Goal: Transaction & Acquisition: Purchase product/service

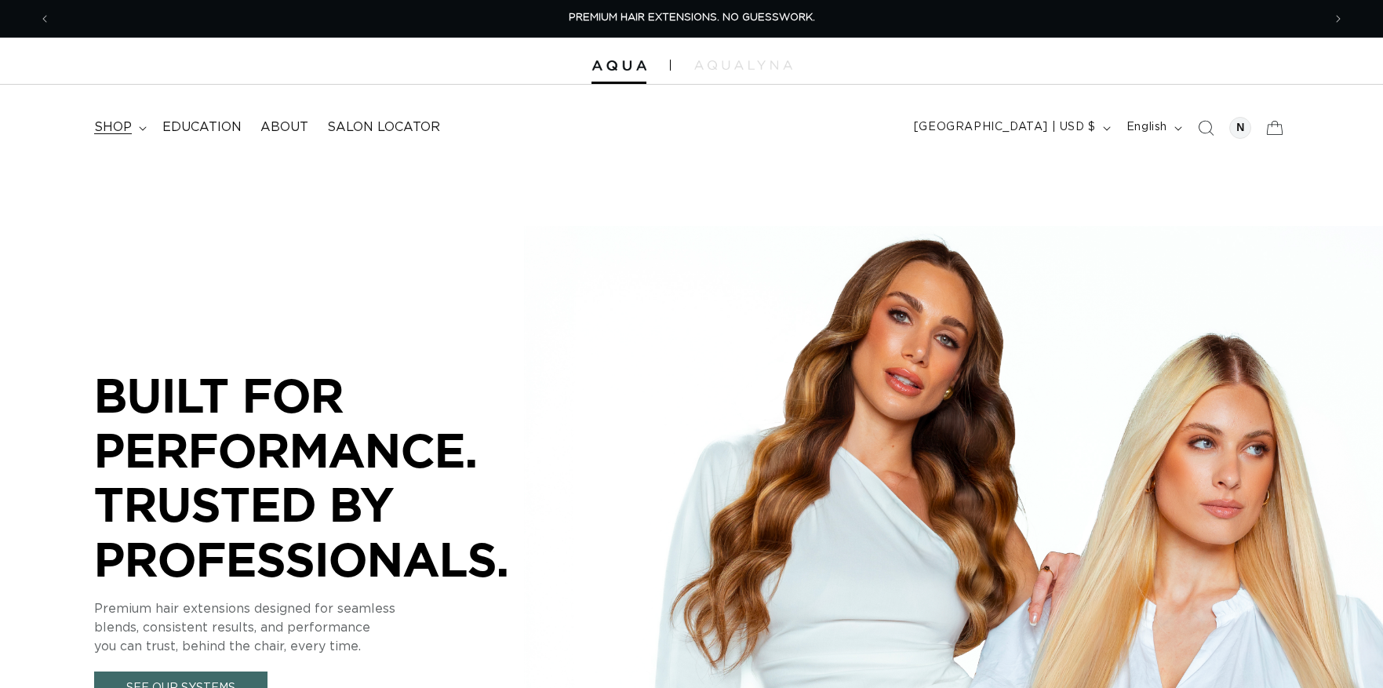
click at [134, 129] on summary "shop" at bounding box center [119, 127] width 68 height 35
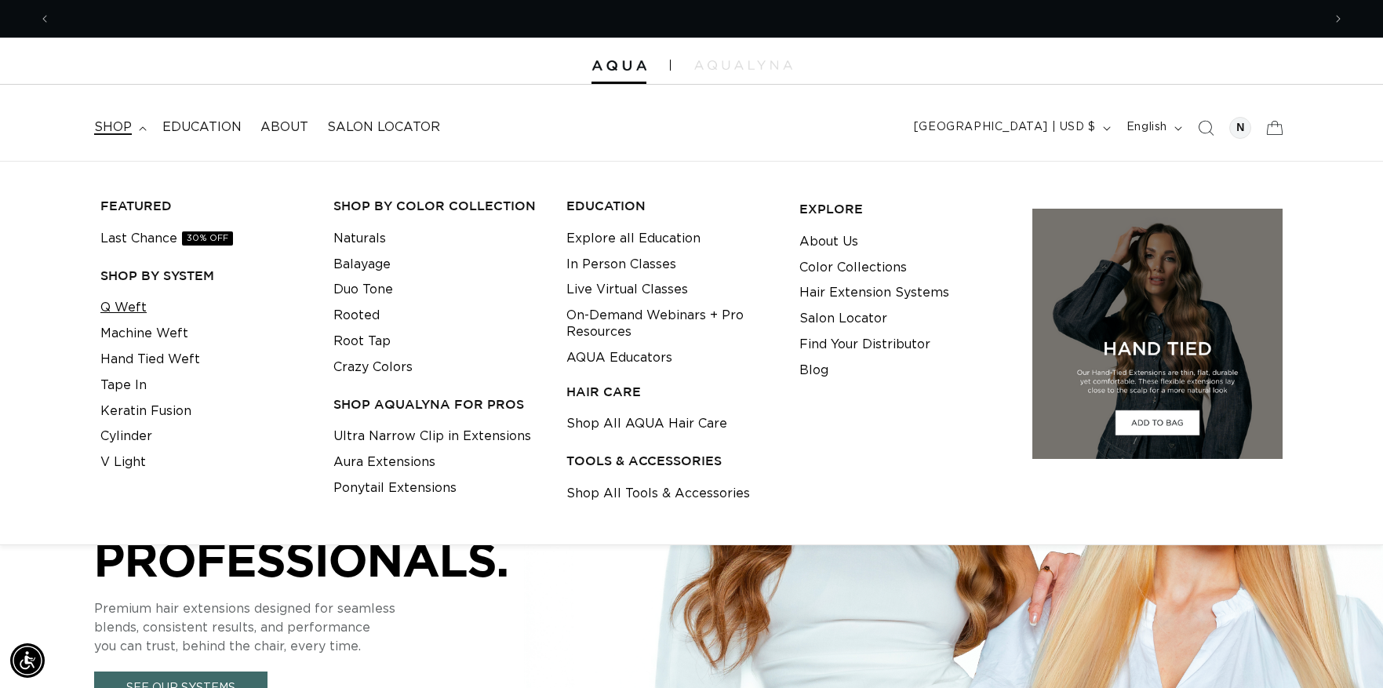
click at [131, 303] on link "Q Weft" at bounding box center [123, 308] width 46 height 26
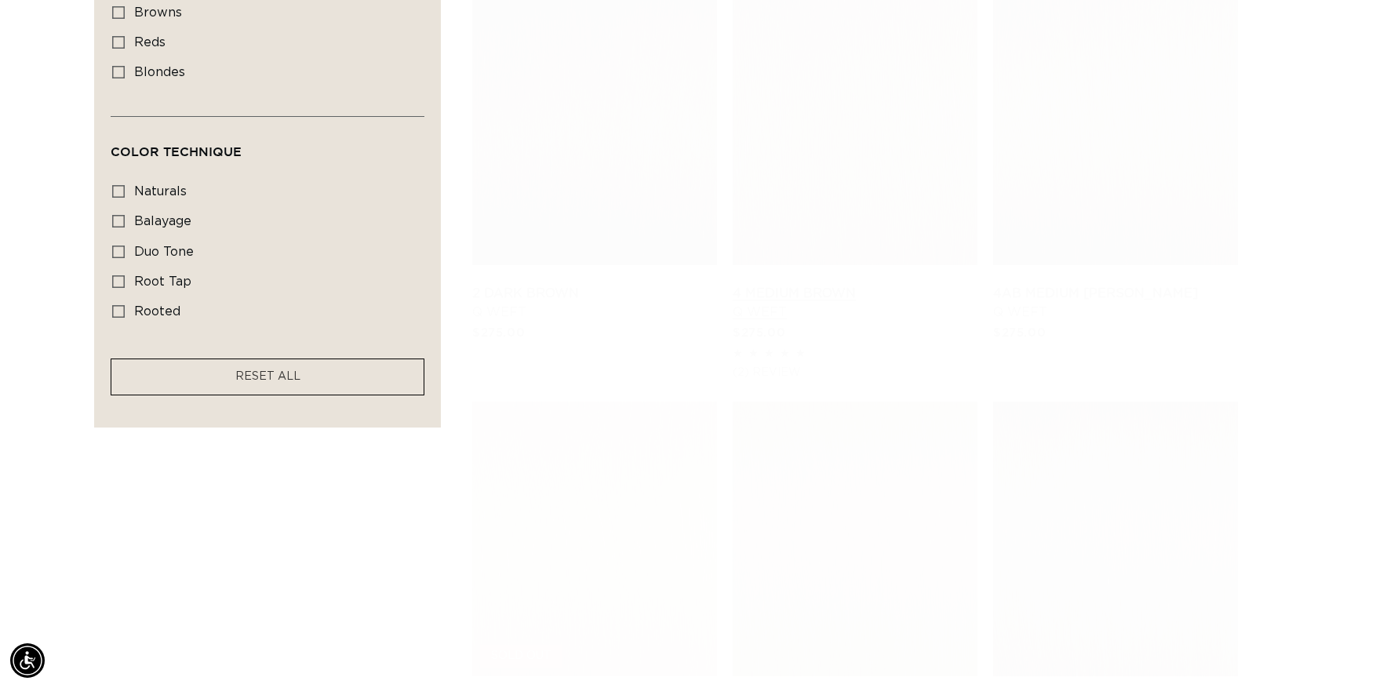
scroll to position [0, 2542]
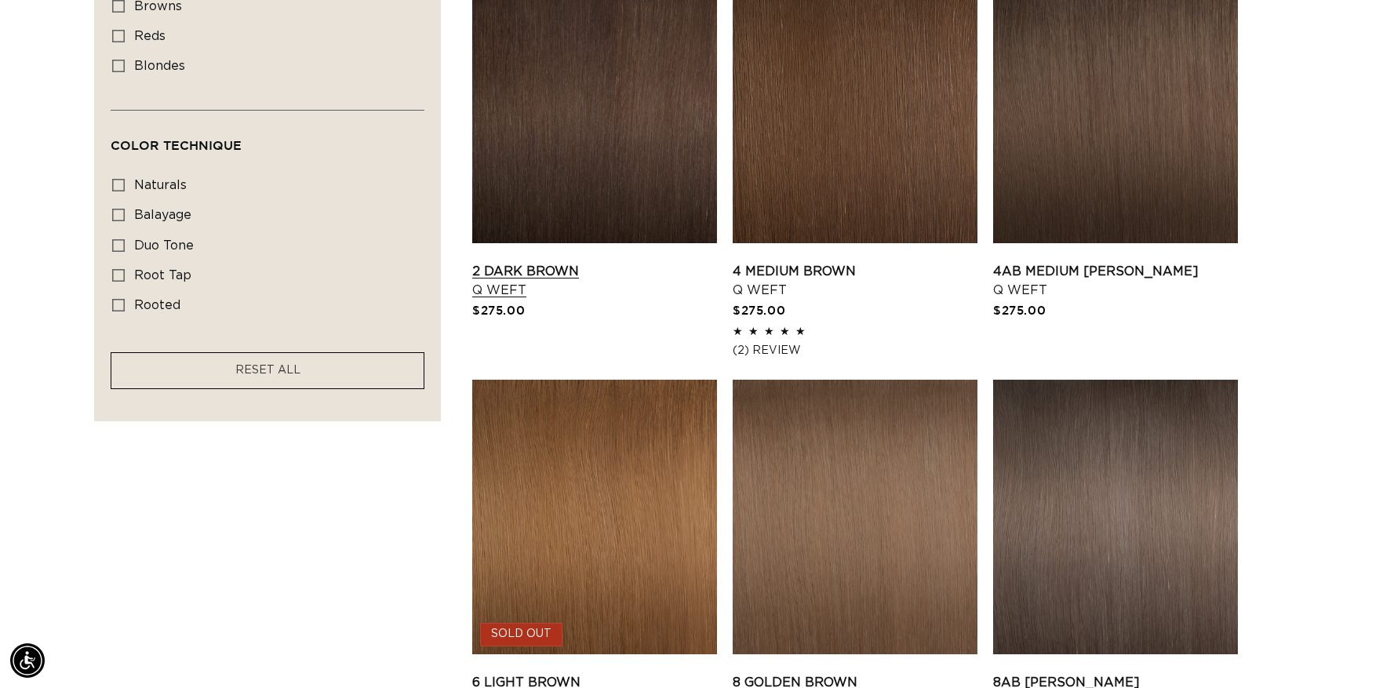
click at [528, 269] on link "2 Dark Brown Q Weft" at bounding box center [594, 281] width 245 height 38
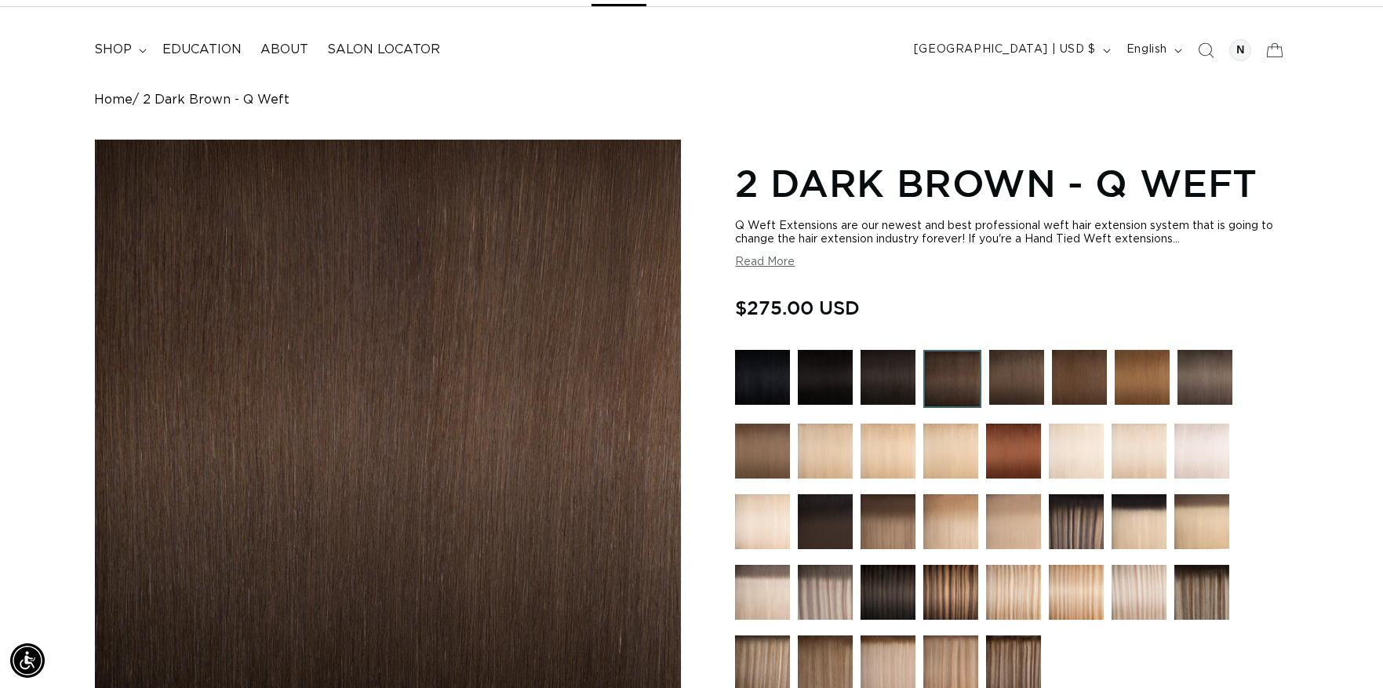
scroll to position [460, 0]
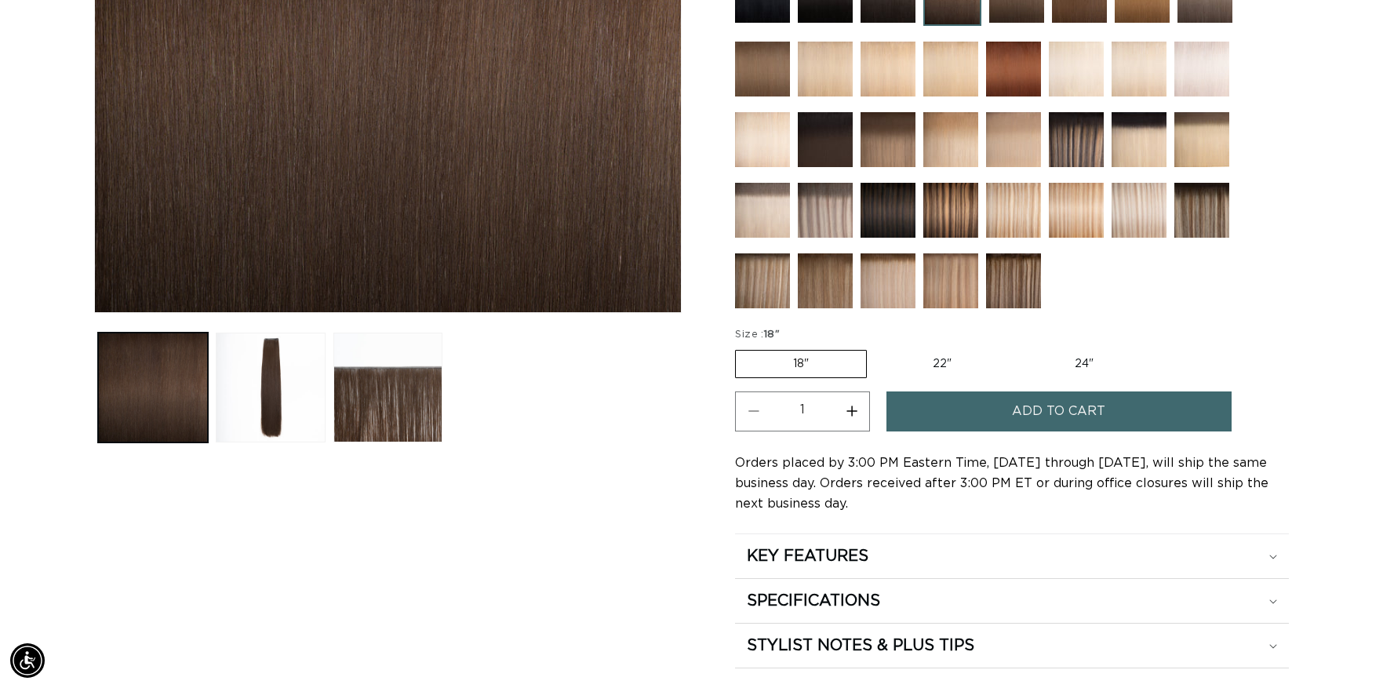
click at [944, 360] on label "22" Variant sold out or unavailable" at bounding box center [941, 364] width 133 height 27
click at [875, 347] on input "22" Variant sold out or unavailable" at bounding box center [874, 347] width 1 height 1
radio input "true"
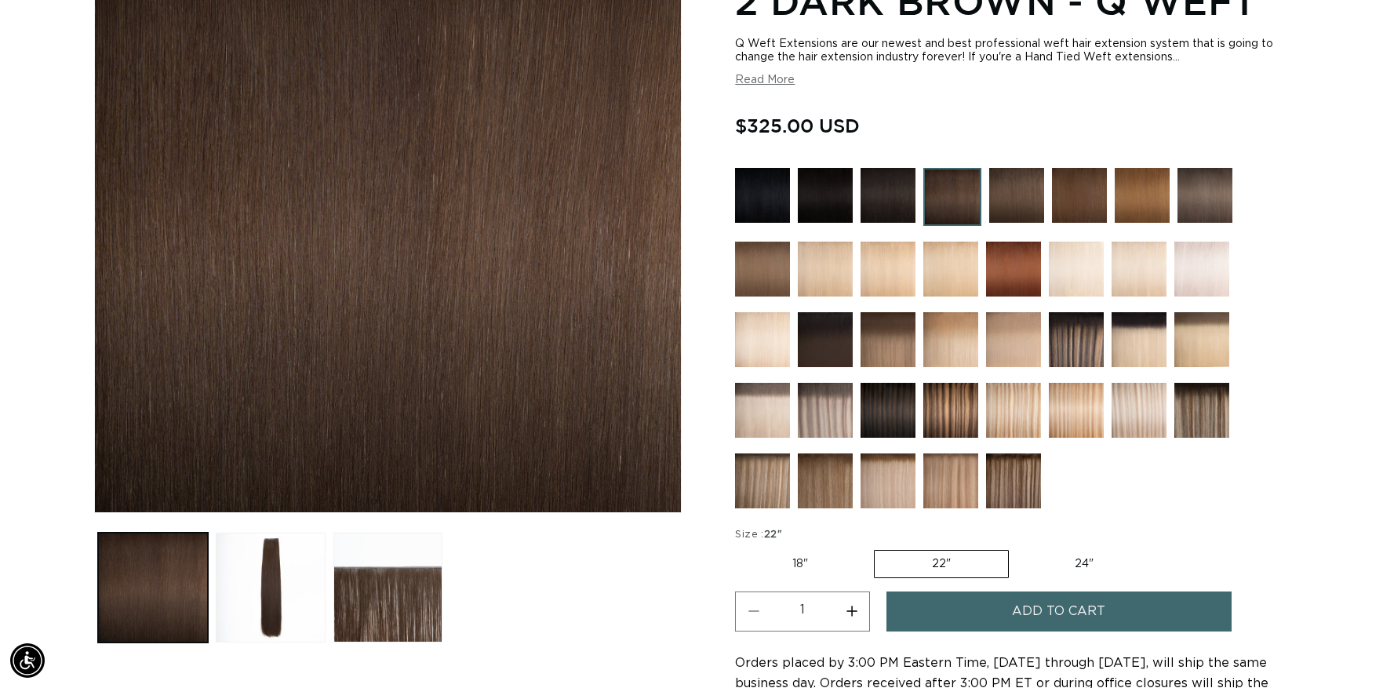
scroll to position [260, 0]
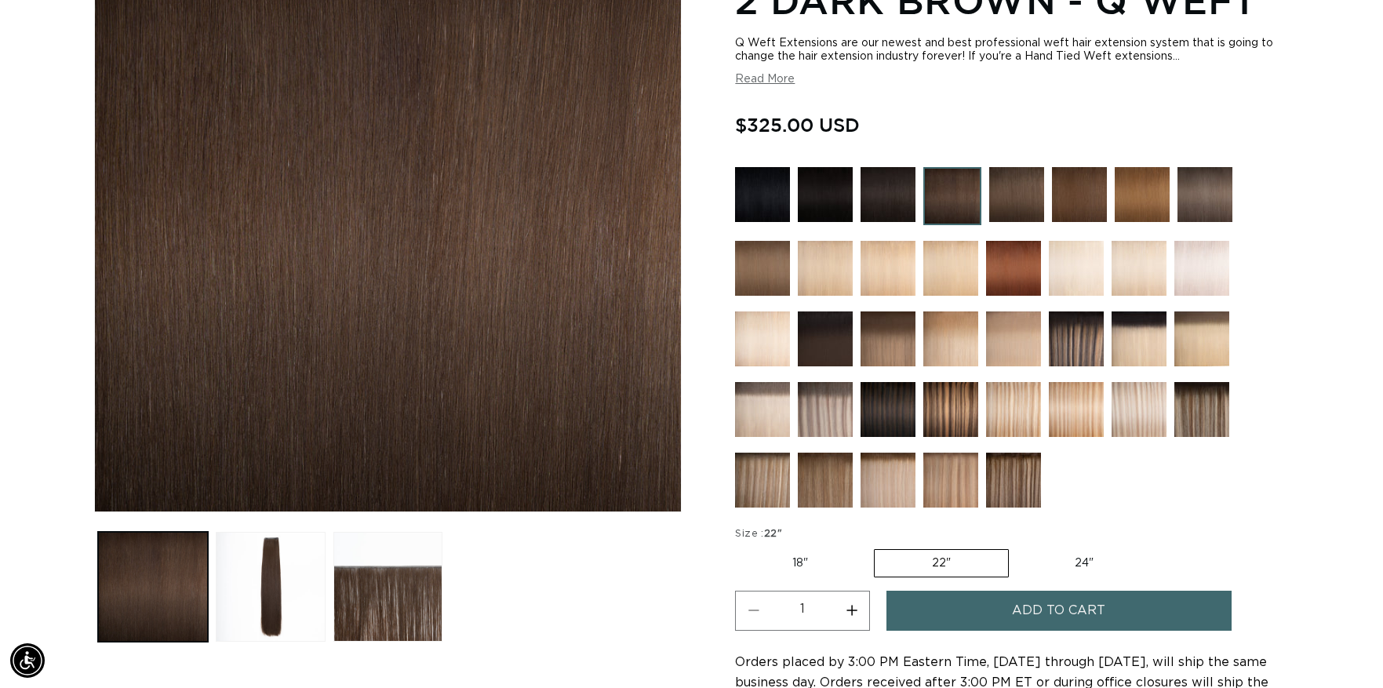
click at [786, 557] on label "18" Variant sold out or unavailable" at bounding box center [800, 563] width 130 height 27
click at [740, 547] on input "18" Variant sold out or unavailable" at bounding box center [739, 546] width 1 height 1
radio input "true"
click at [783, 558] on label "18" Variant sold out or unavailable" at bounding box center [801, 563] width 132 height 28
click at [740, 547] on input "18" Variant sold out or unavailable" at bounding box center [739, 546] width 1 height 1
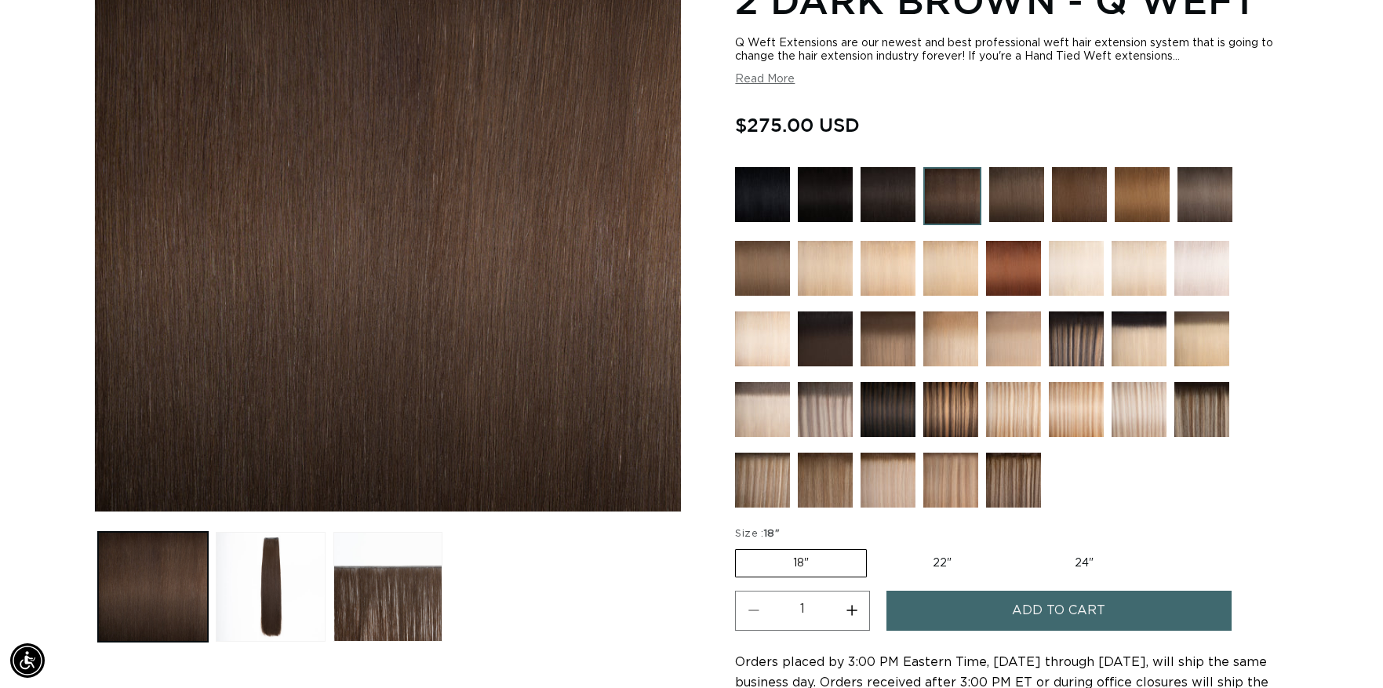
click at [893, 200] on img at bounding box center [887, 194] width 55 height 55
click at [838, 408] on img at bounding box center [825, 409] width 55 height 55
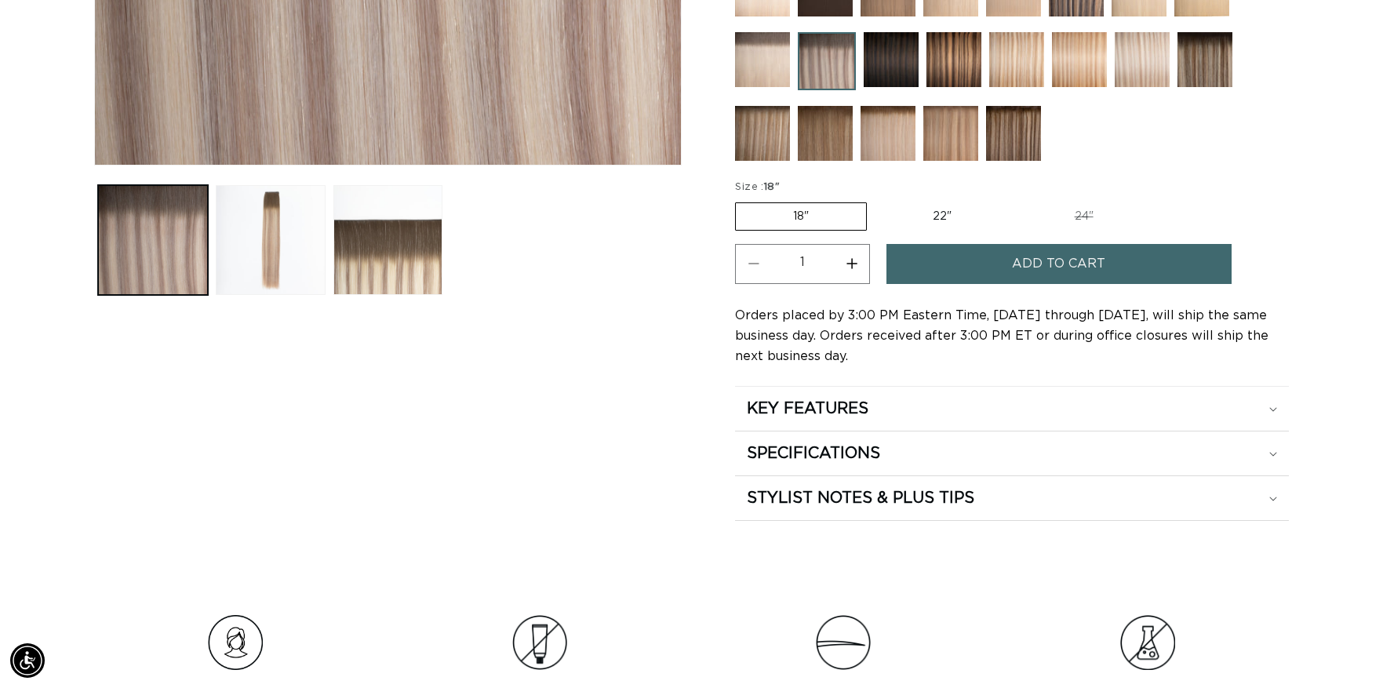
scroll to position [588, 0]
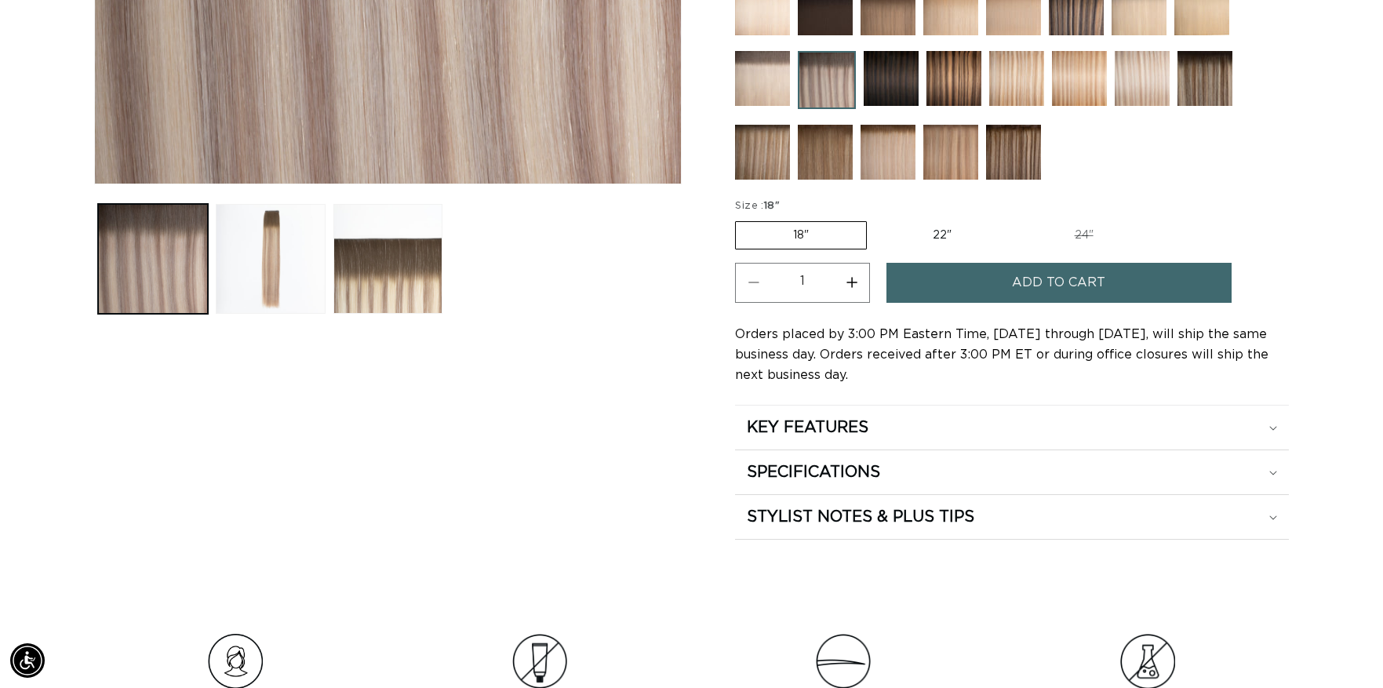
click at [952, 231] on label "22" Variant sold out or unavailable" at bounding box center [941, 235] width 133 height 27
click at [875, 219] on input "22" Variant sold out or unavailable" at bounding box center [874, 218] width 1 height 1
radio input "true"
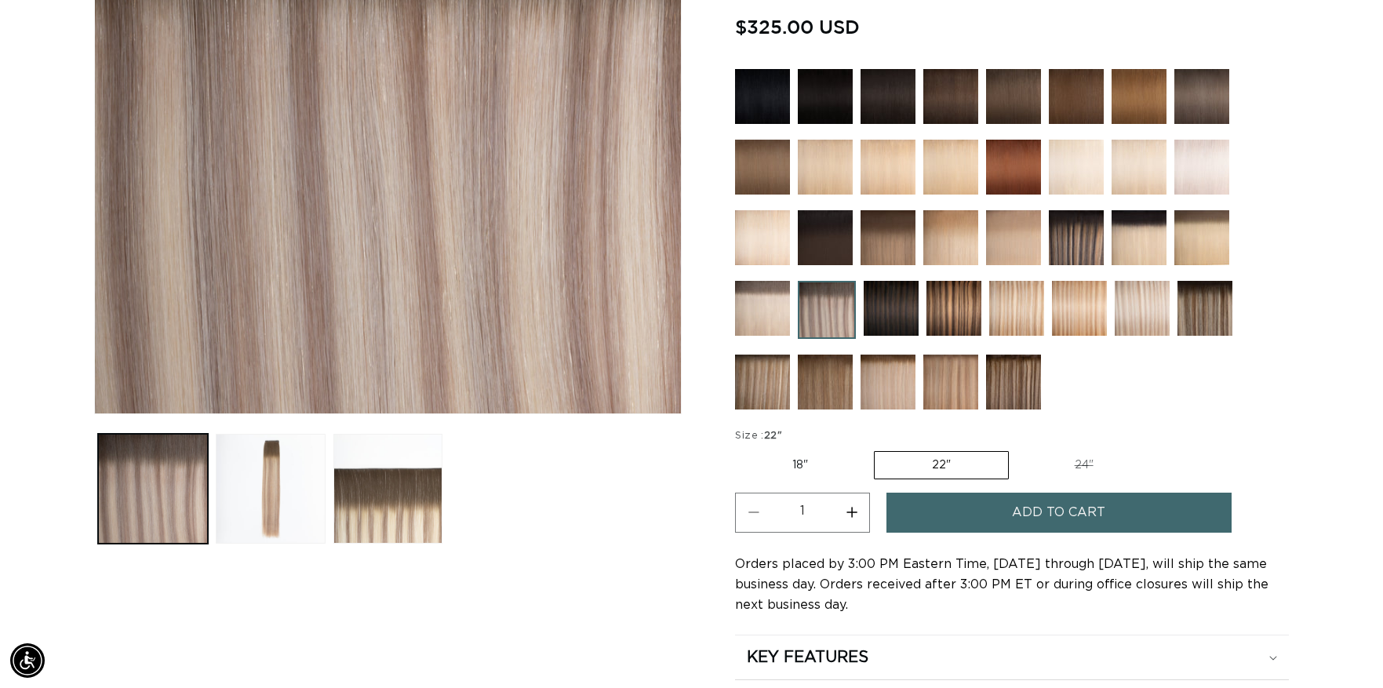
click at [1067, 464] on label "24" Variant sold out or unavailable" at bounding box center [1083, 465] width 133 height 27
click at [1017, 449] on input "24" Variant sold out or unavailable" at bounding box center [1016, 448] width 1 height 1
radio input "true"
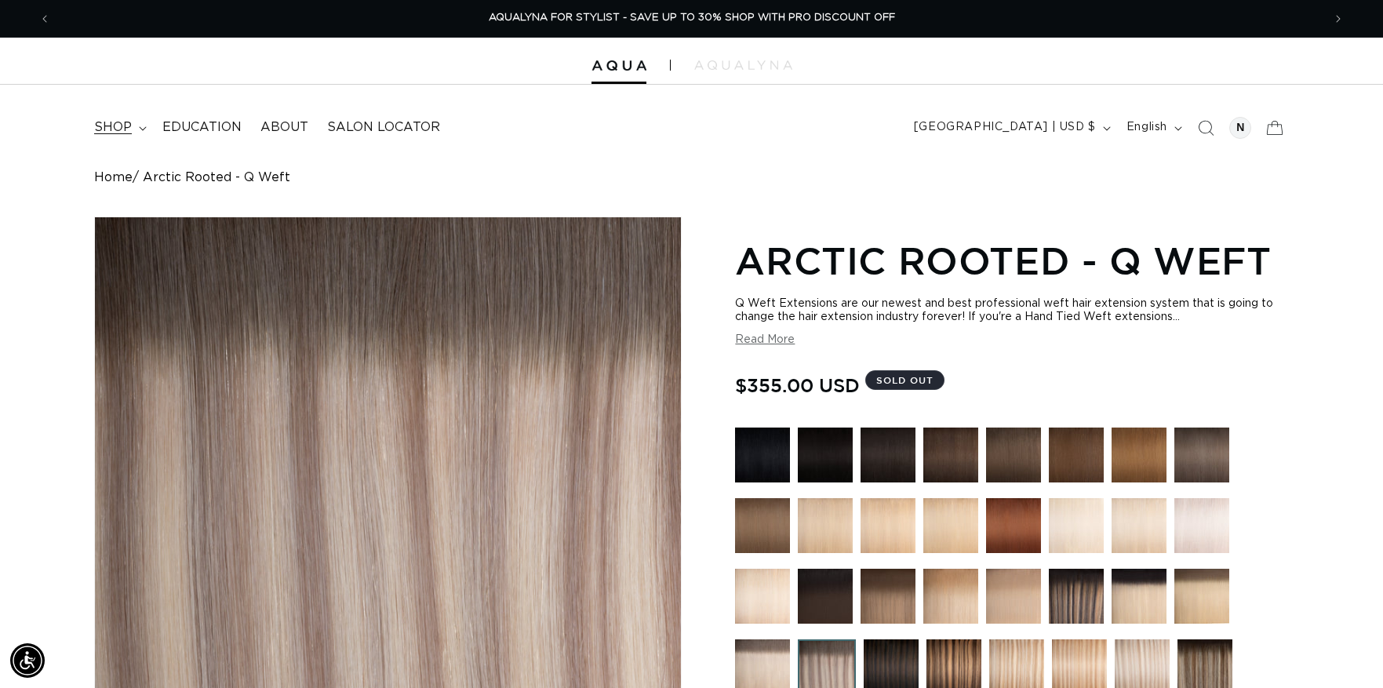
click at [128, 130] on span "shop" at bounding box center [113, 127] width 38 height 16
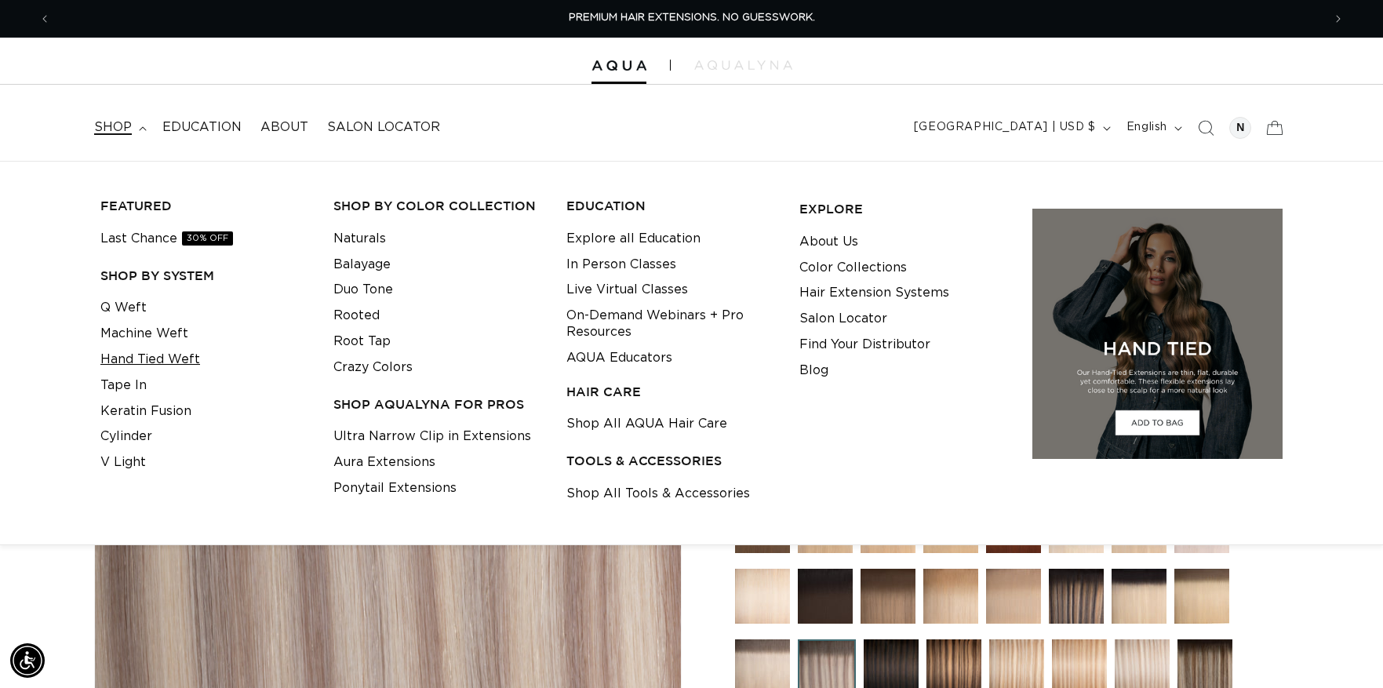
click at [132, 363] on link "Hand Tied Weft" at bounding box center [150, 360] width 100 height 26
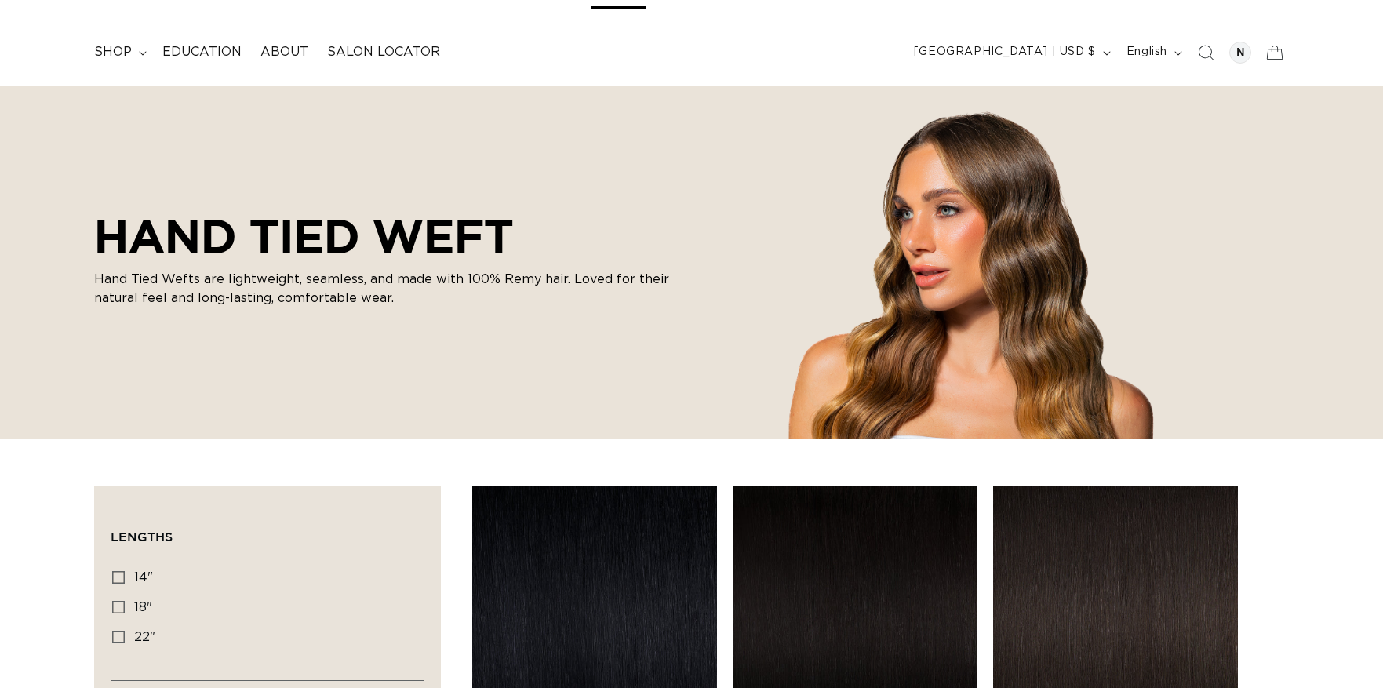
scroll to position [470, 0]
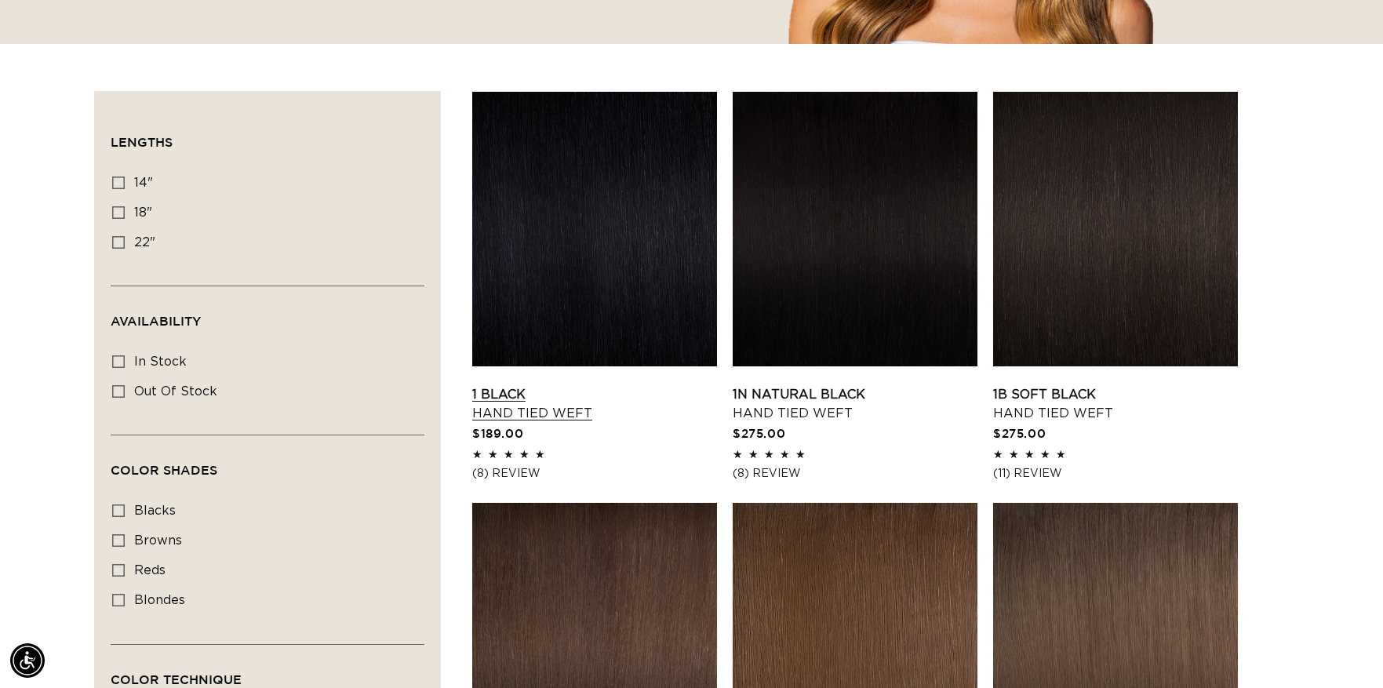
click at [614, 385] on link "1 Black Hand Tied Weft" at bounding box center [594, 404] width 245 height 38
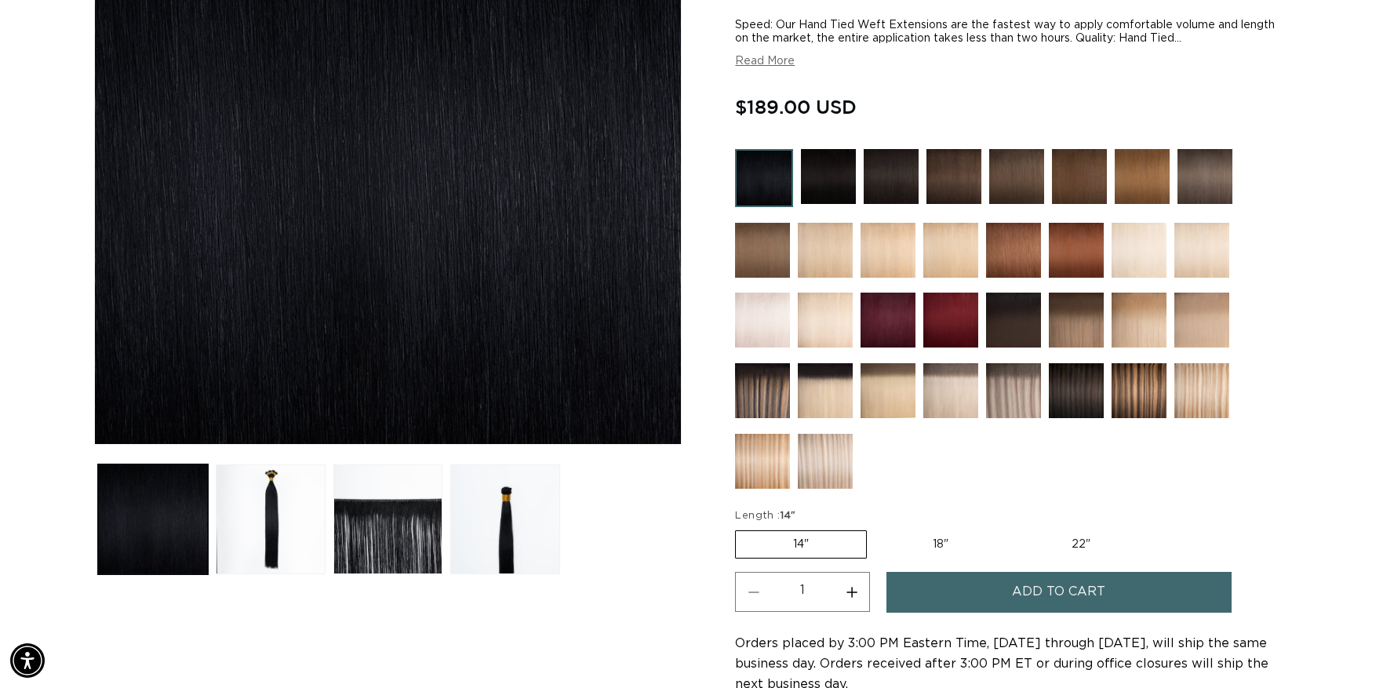
scroll to position [0, 2542]
click at [950, 550] on label "18" Variant sold out or unavailable" at bounding box center [940, 544] width 130 height 27
click at [875, 528] on input "18" Variant sold out or unavailable" at bounding box center [874, 527] width 1 height 1
radio input "true"
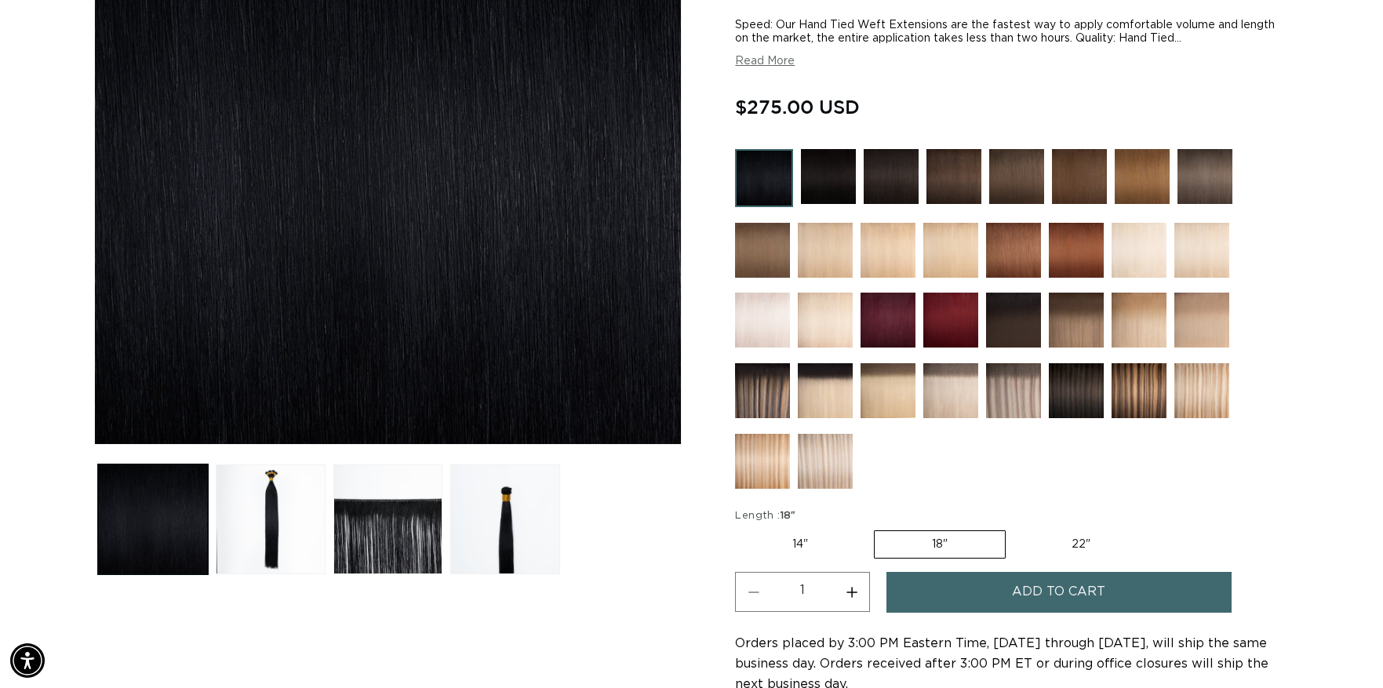
click at [1055, 536] on label "22" Variant sold out or unavailable" at bounding box center [1080, 544] width 133 height 27
click at [1014, 528] on input "22" Variant sold out or unavailable" at bounding box center [1013, 527] width 1 height 1
radio input "true"
click at [1024, 367] on img at bounding box center [1013, 390] width 55 height 55
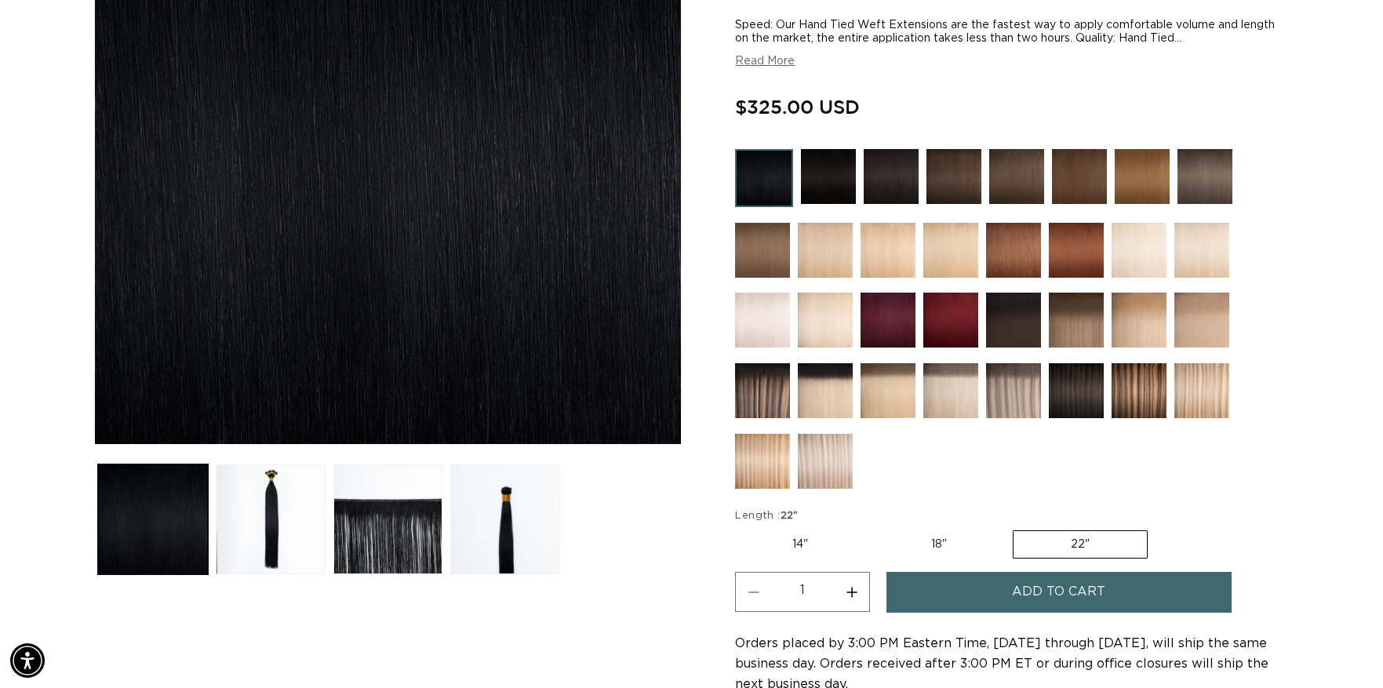
scroll to position [0, 0]
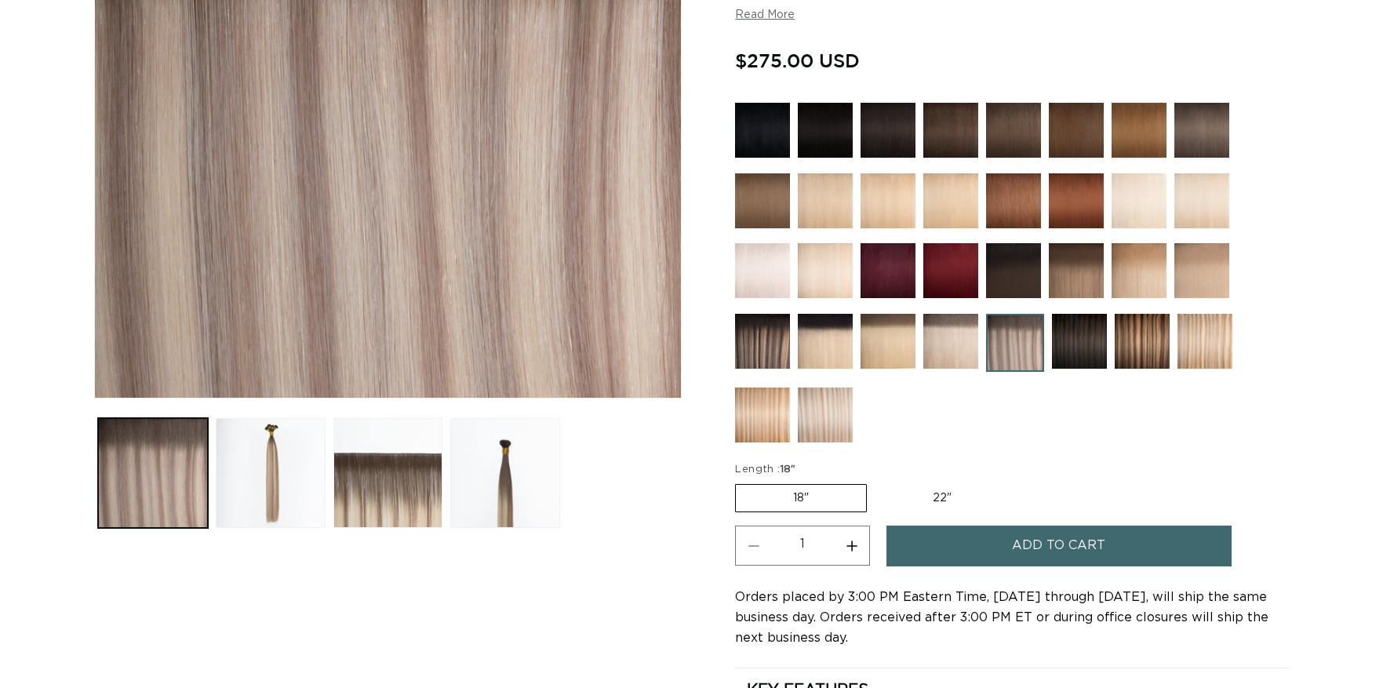
scroll to position [410, 0]
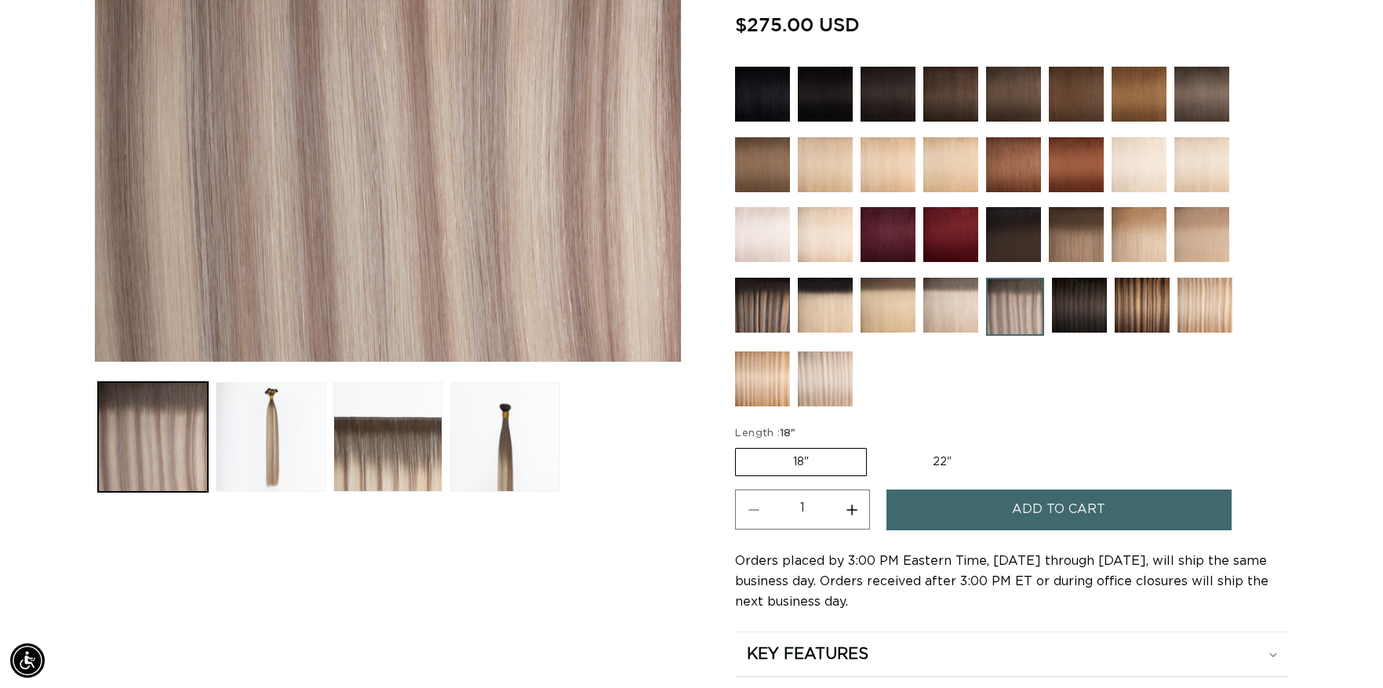
click at [764, 306] on img at bounding box center [762, 305] width 55 height 55
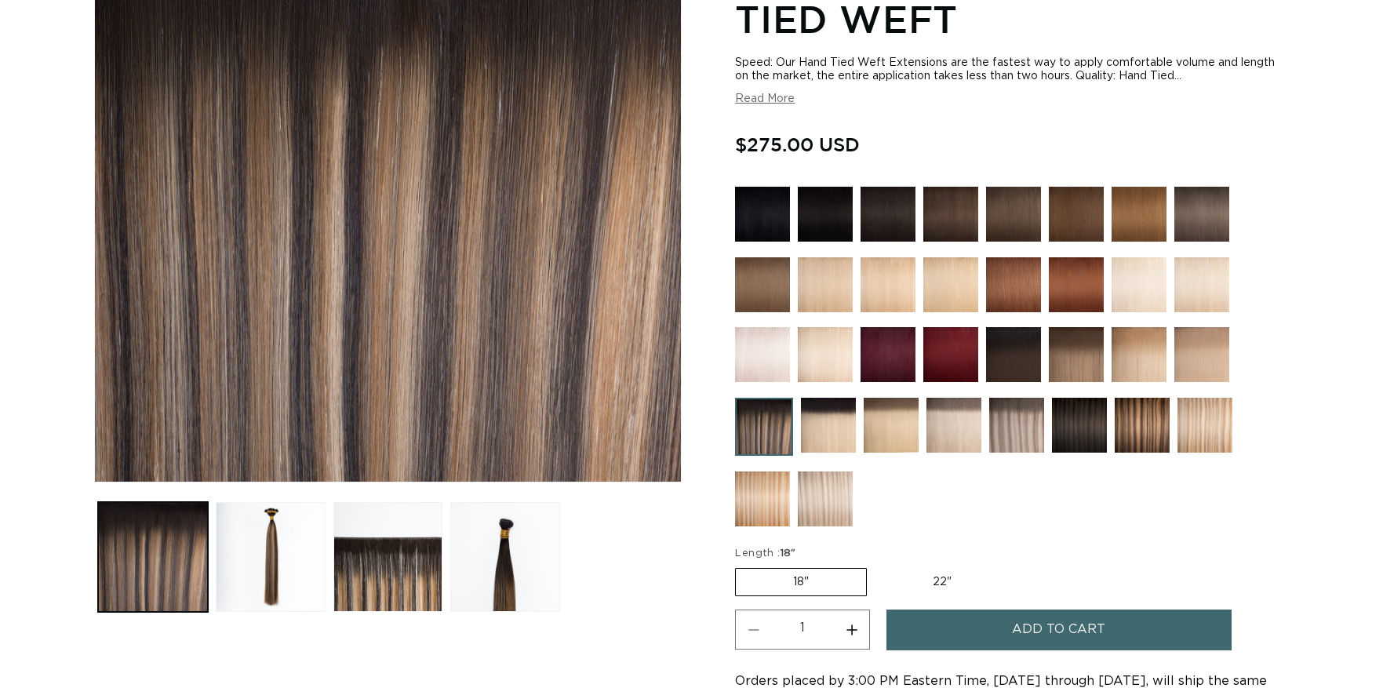
scroll to position [294, 0]
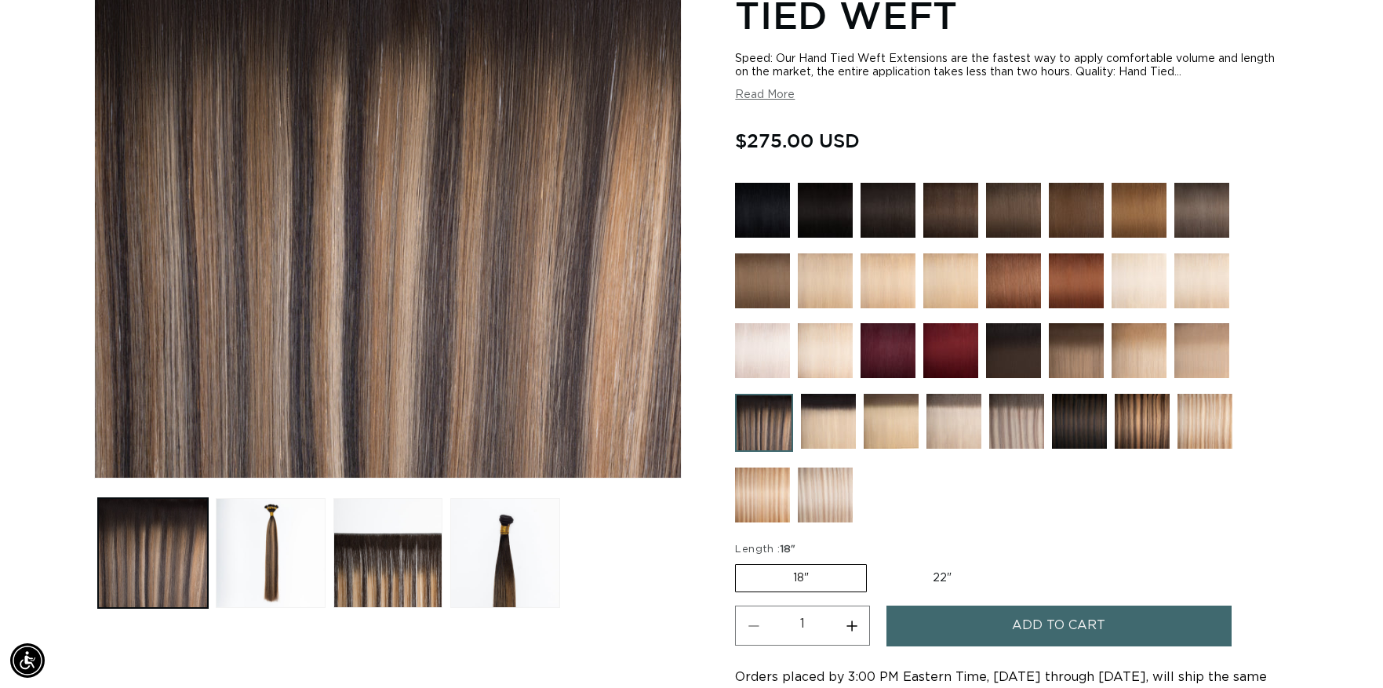
click at [828, 481] on img at bounding box center [825, 494] width 55 height 55
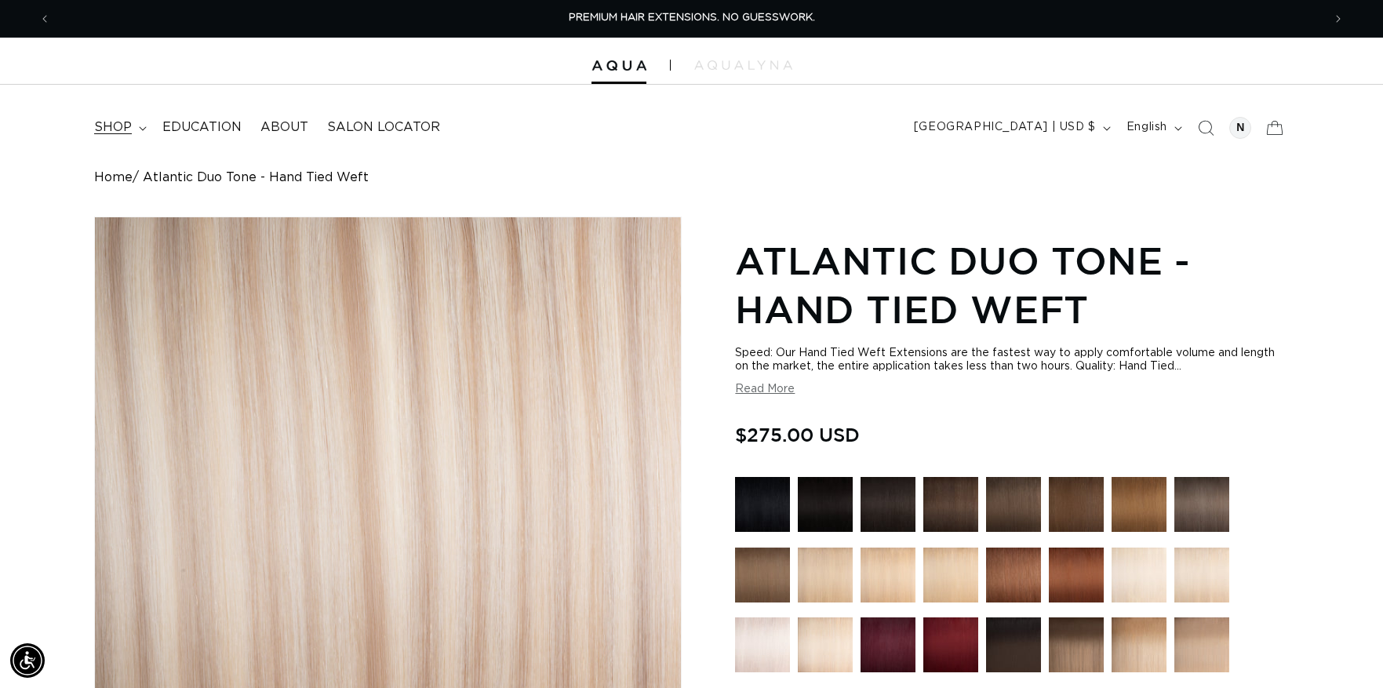
click at [123, 124] on span "shop" at bounding box center [113, 127] width 38 height 16
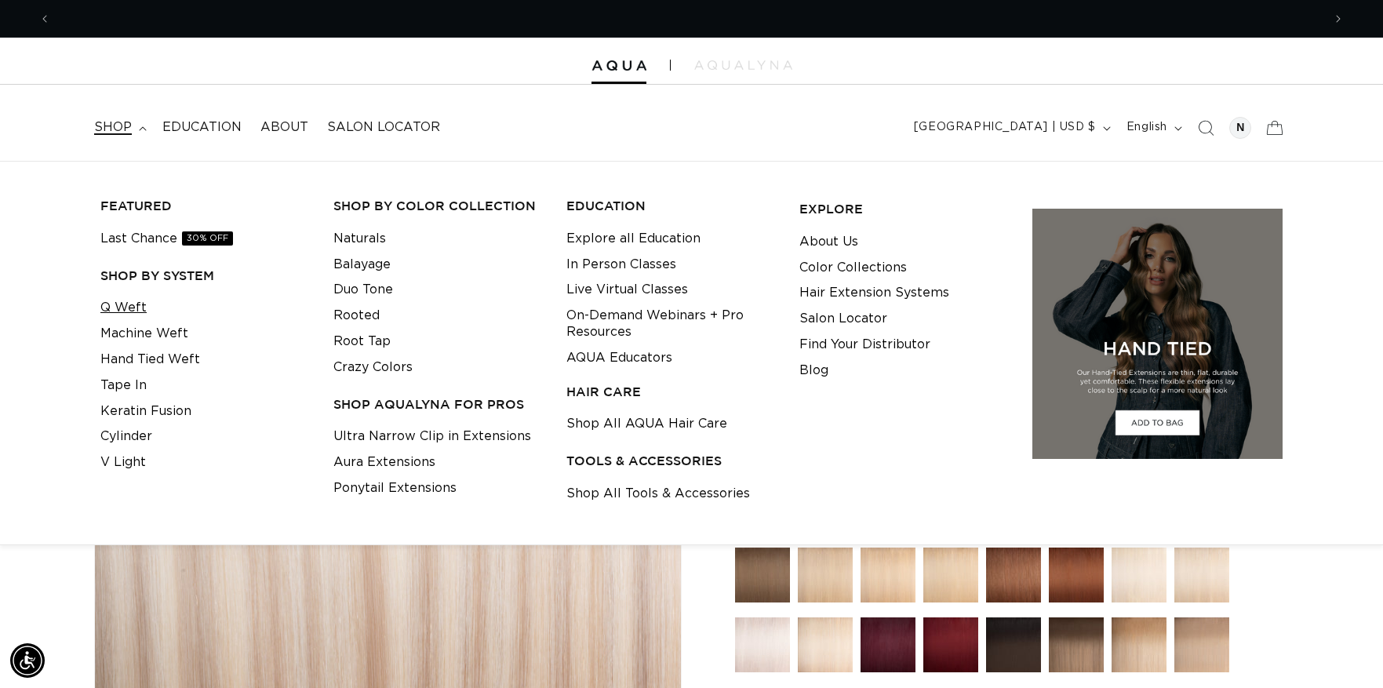
scroll to position [0, 1271]
click at [136, 333] on link "Machine Weft" at bounding box center [144, 334] width 88 height 26
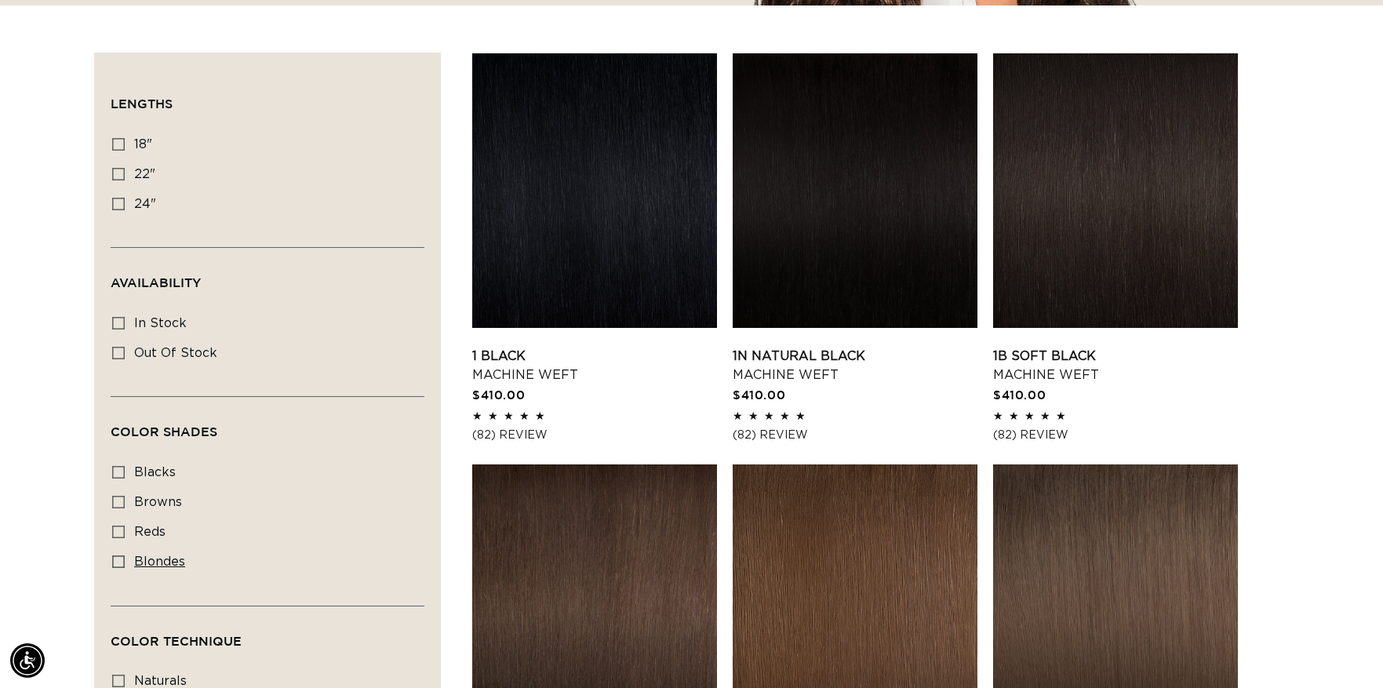
scroll to position [0, 2542]
click at [587, 347] on link "1 Black Machine Weft" at bounding box center [594, 366] width 245 height 38
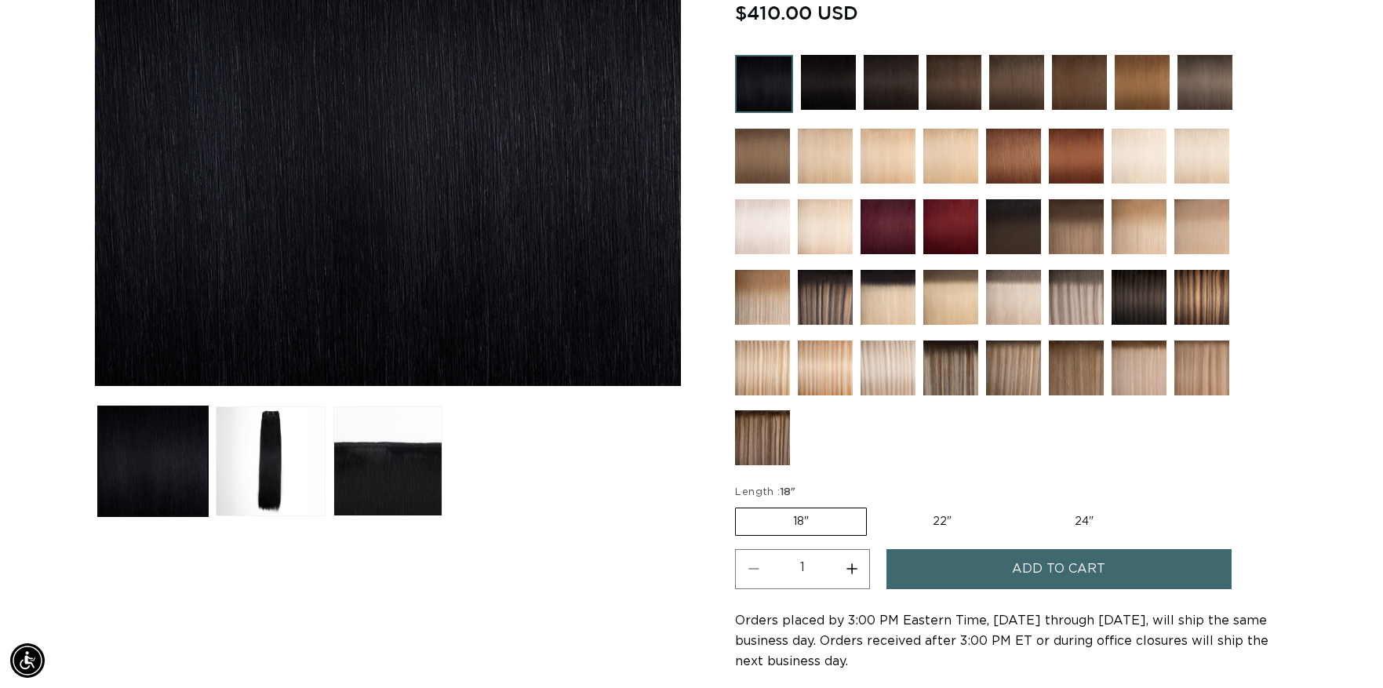
scroll to position [0, 1271]
click at [964, 523] on label "22" Variant sold out or unavailable" at bounding box center [941, 521] width 133 height 27
click at [875, 505] on input "22" Variant sold out or unavailable" at bounding box center [874, 504] width 1 height 1
radio input "true"
click at [1070, 540] on section "1 Black - Machine Weft Speed: Our Machine Weft Extensions are the fastest way t…" at bounding box center [1012, 335] width 554 height 979
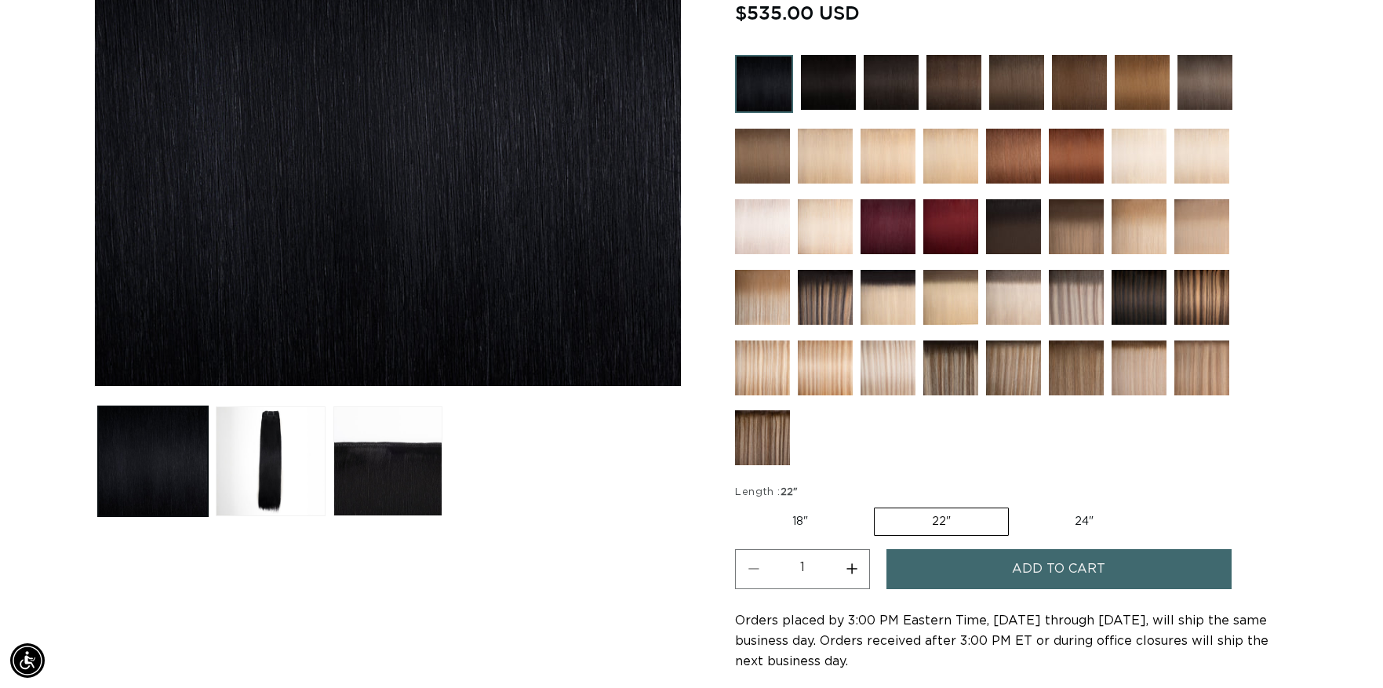
click at [1082, 522] on label "24" Variant sold out or unavailable" at bounding box center [1083, 521] width 133 height 27
click at [1017, 505] on input "24" Variant sold out or unavailable" at bounding box center [1016, 504] width 1 height 1
radio input "true"
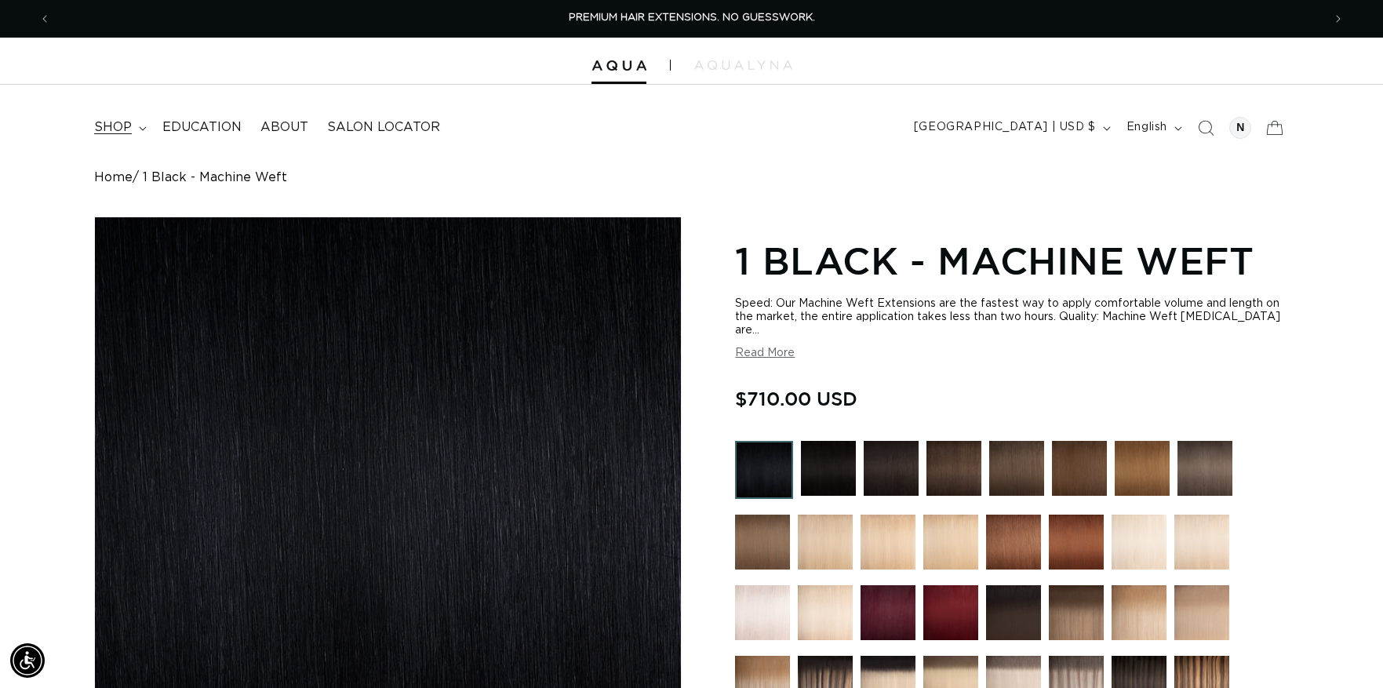
click at [111, 126] on span "shop" at bounding box center [113, 127] width 38 height 16
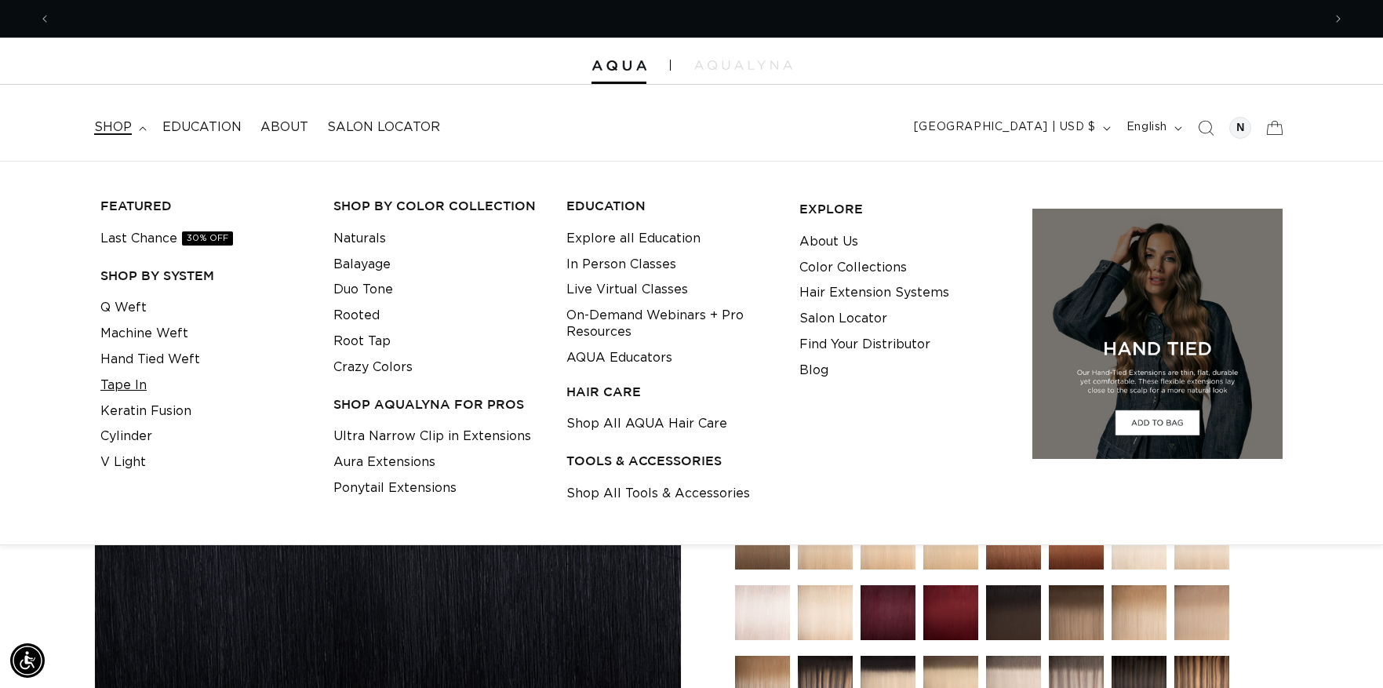
scroll to position [0, 1271]
click at [129, 382] on link "Tape In" at bounding box center [123, 385] width 46 height 26
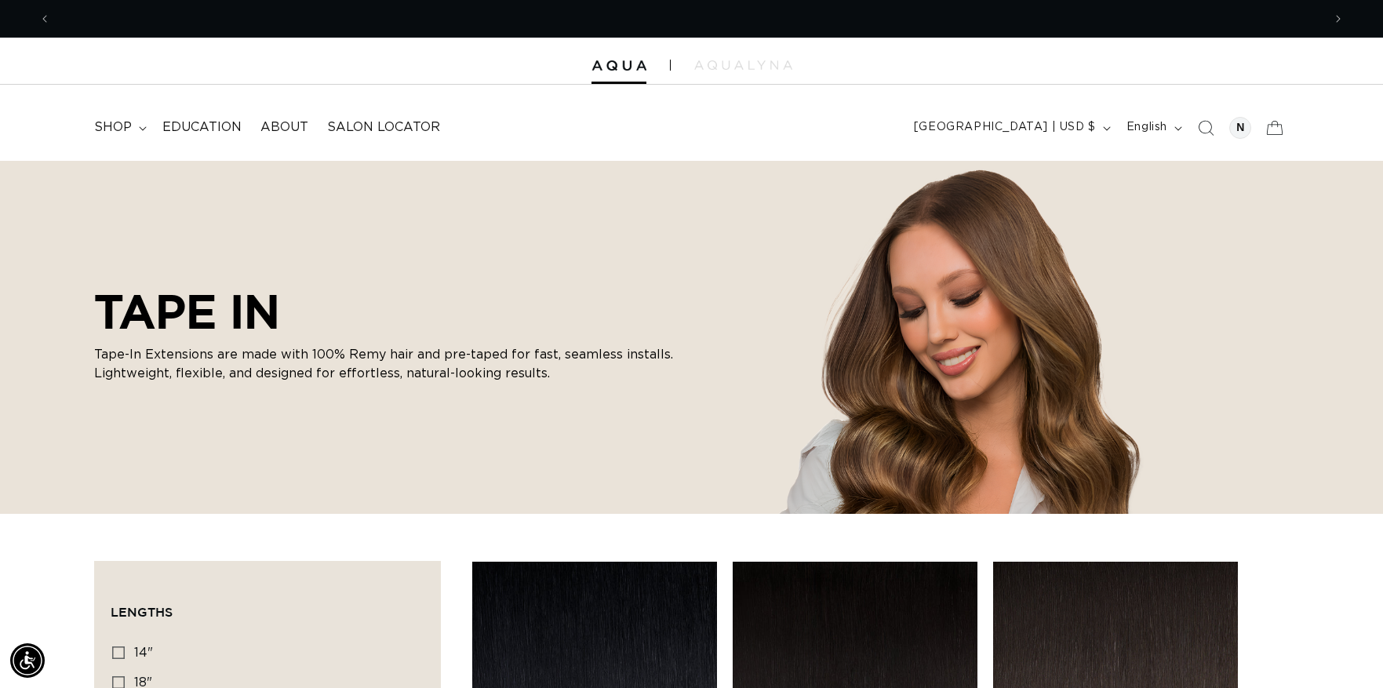
scroll to position [0, 2542]
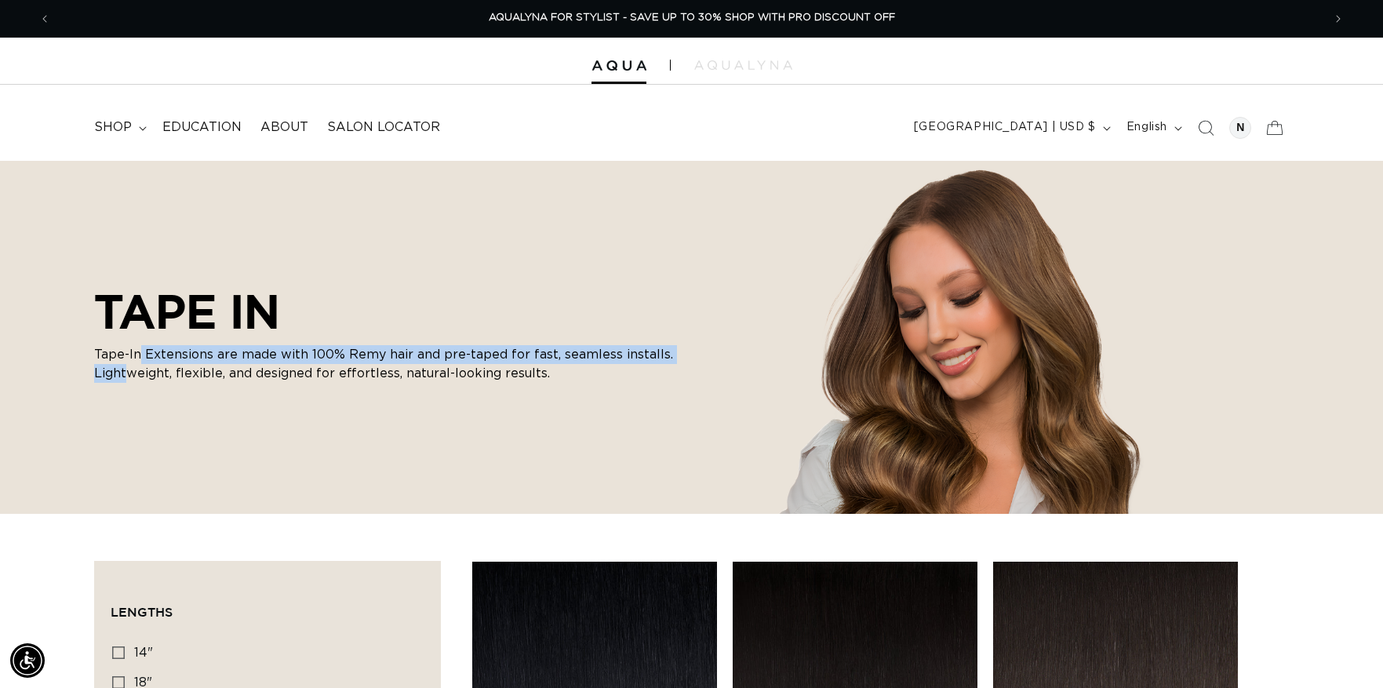
drag, startPoint x: 0, startPoint y: 0, endPoint x: 90, endPoint y: 289, distance: 303.1
click at [151, 340] on div "TAPE IN Tape-In Extensions are made with 100% Remy hair and pre-taped for fast,…" at bounding box center [392, 337] width 596 height 138
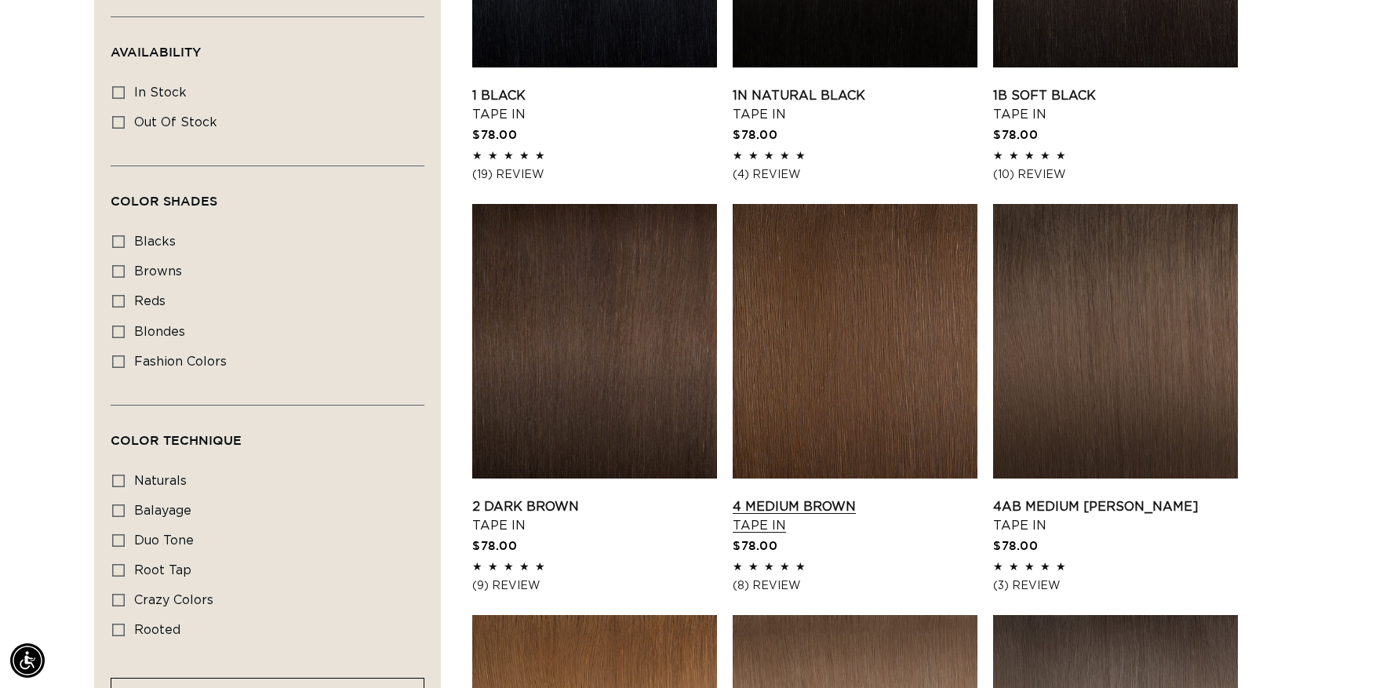
scroll to position [770, 0]
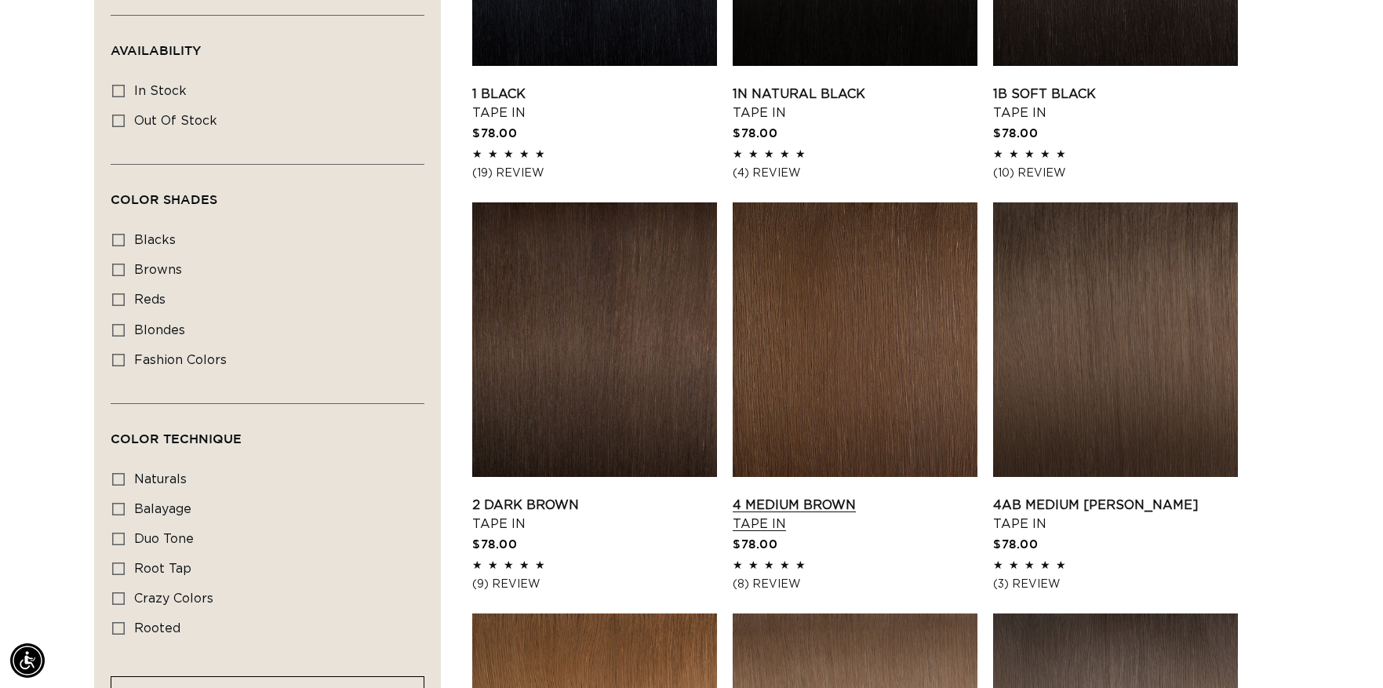
click at [796, 496] on link "4 Medium Brown Tape In" at bounding box center [854, 515] width 245 height 38
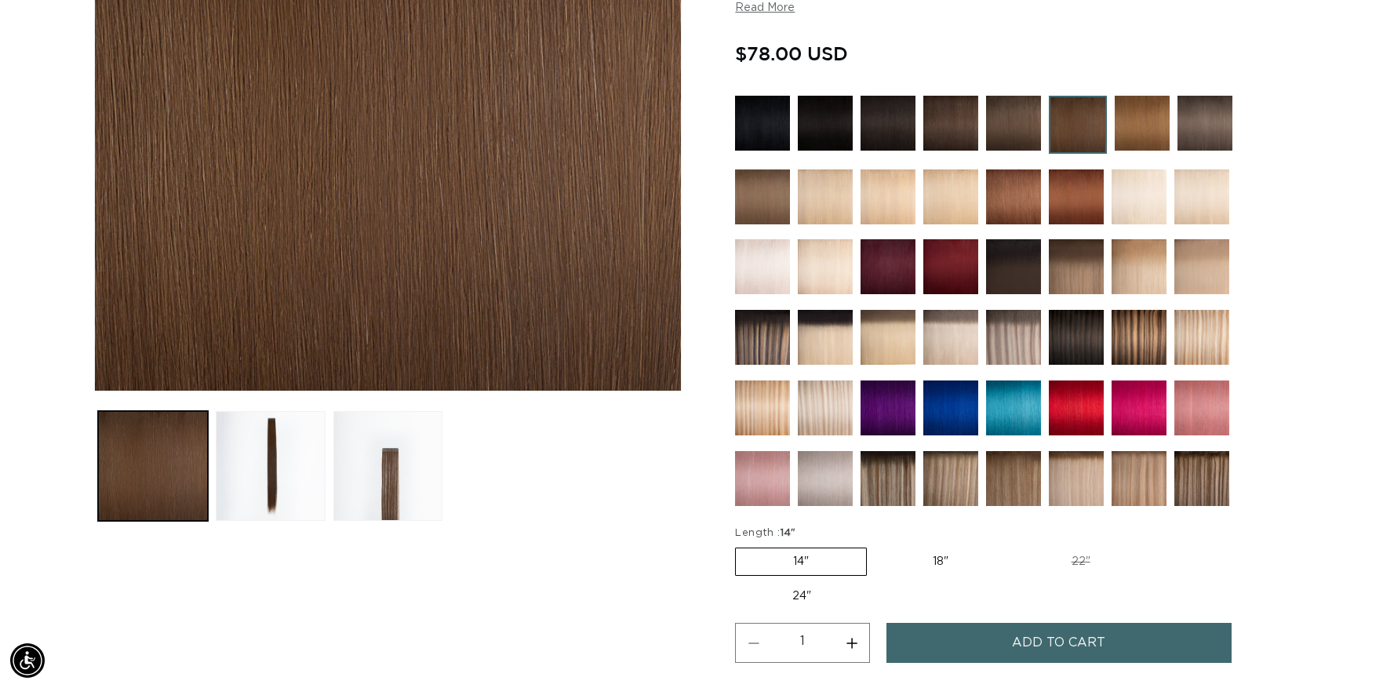
scroll to position [404, 0]
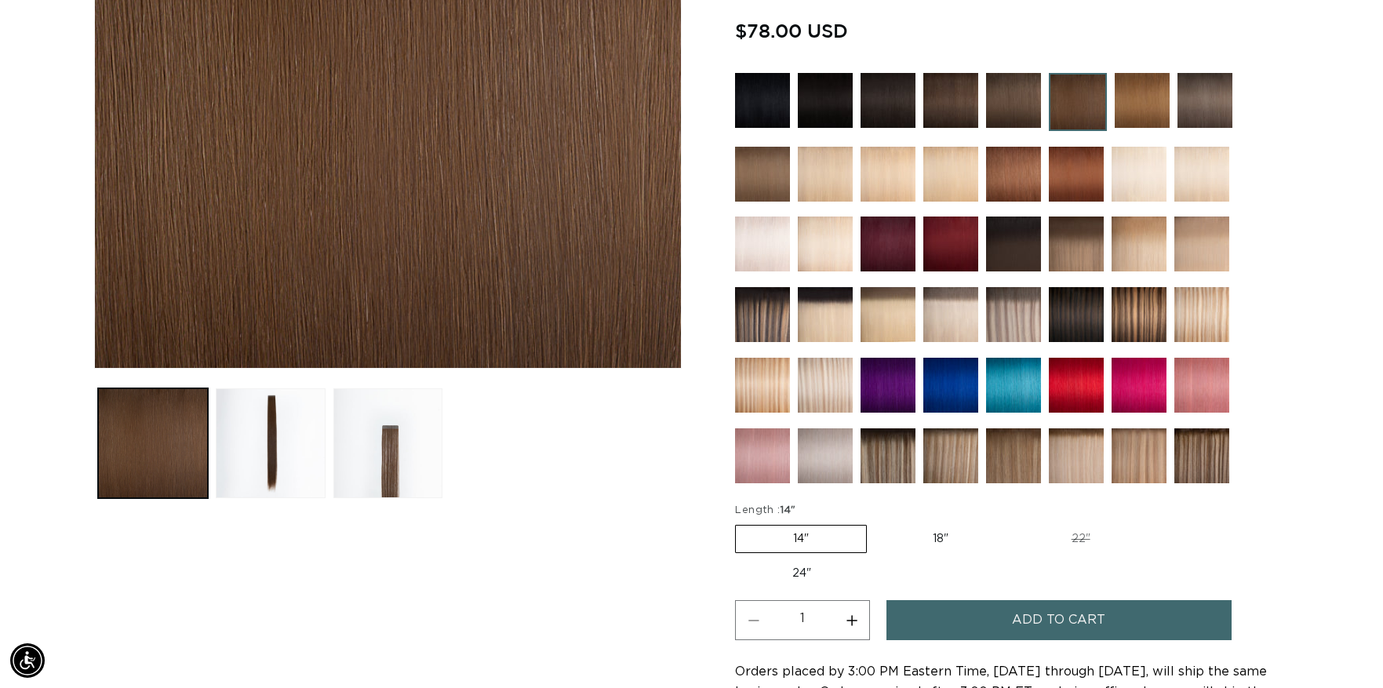
click at [952, 542] on label "18" Variant sold out or unavailable" at bounding box center [940, 538] width 130 height 27
click at [875, 522] on input "18" Variant sold out or unavailable" at bounding box center [874, 521] width 1 height 1
radio input "true"
click at [1092, 540] on label "22" Variant sold out or unavailable" at bounding box center [1080, 538] width 133 height 27
click at [1014, 522] on input "22" Variant sold out or unavailable" at bounding box center [1013, 521] width 1 height 1
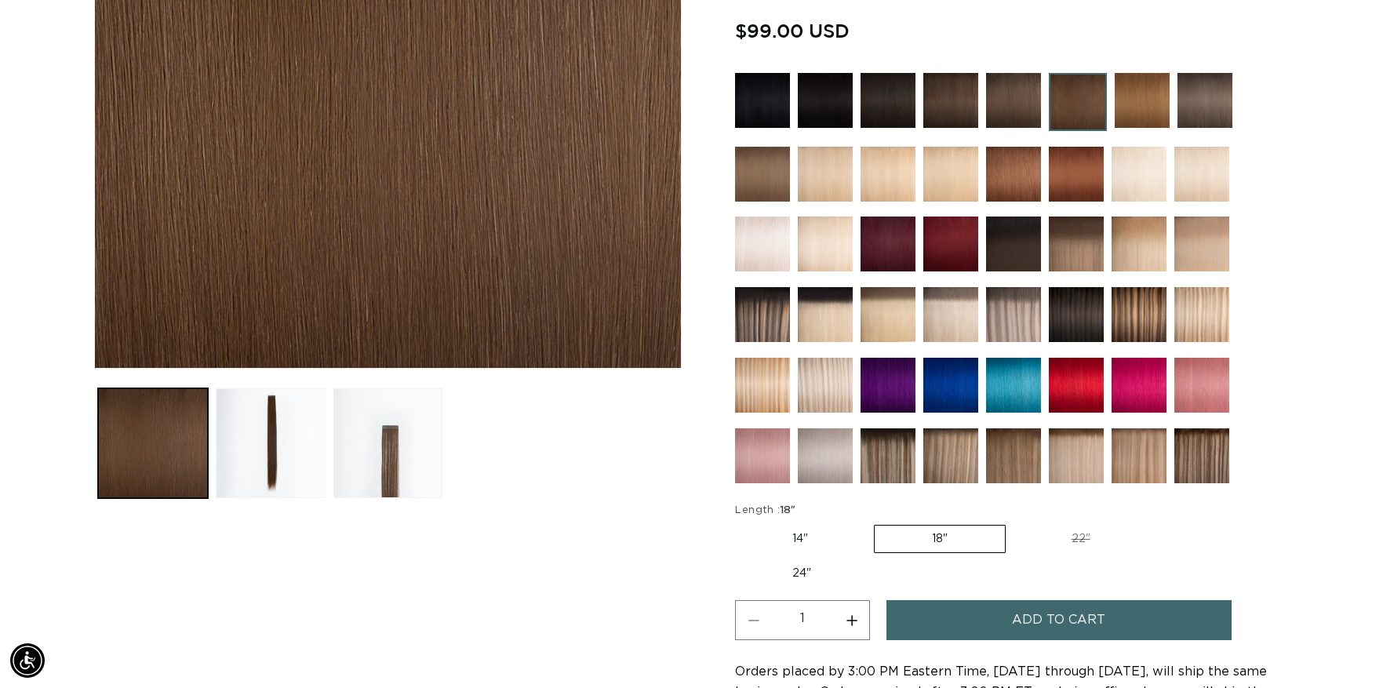
radio input "true"
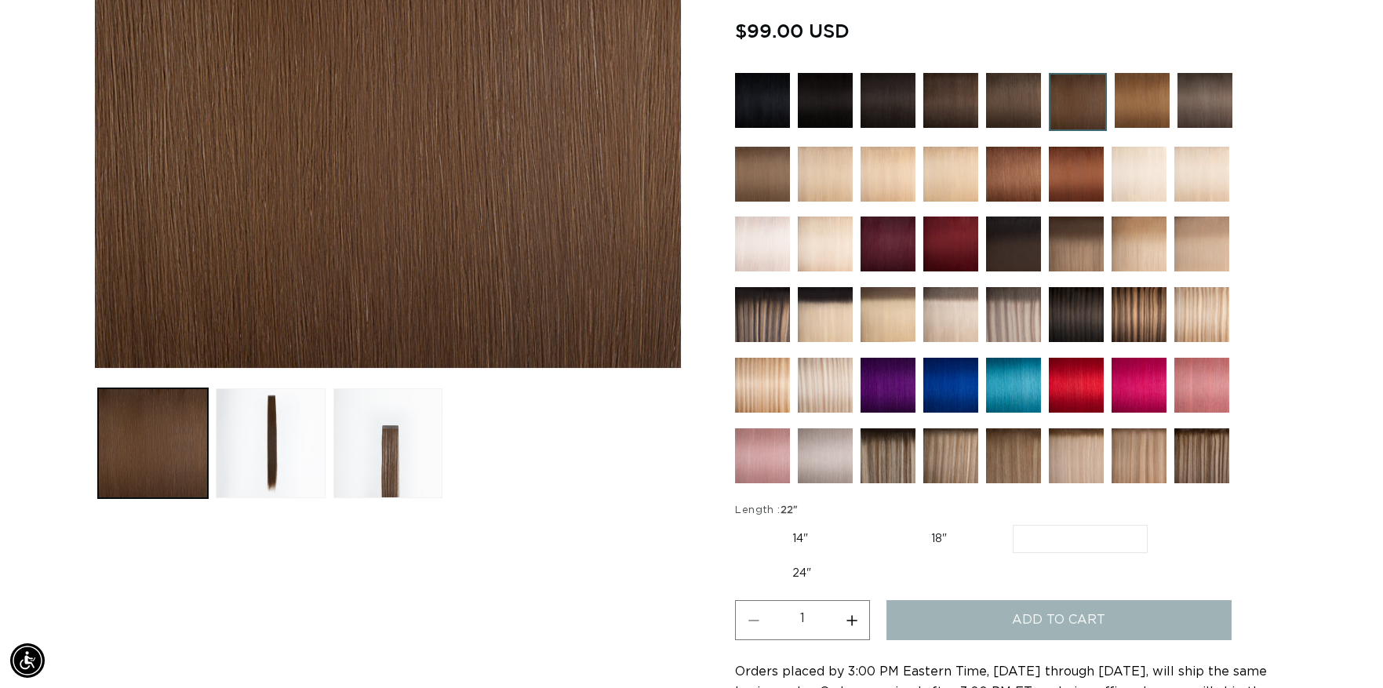
scroll to position [0, 1271]
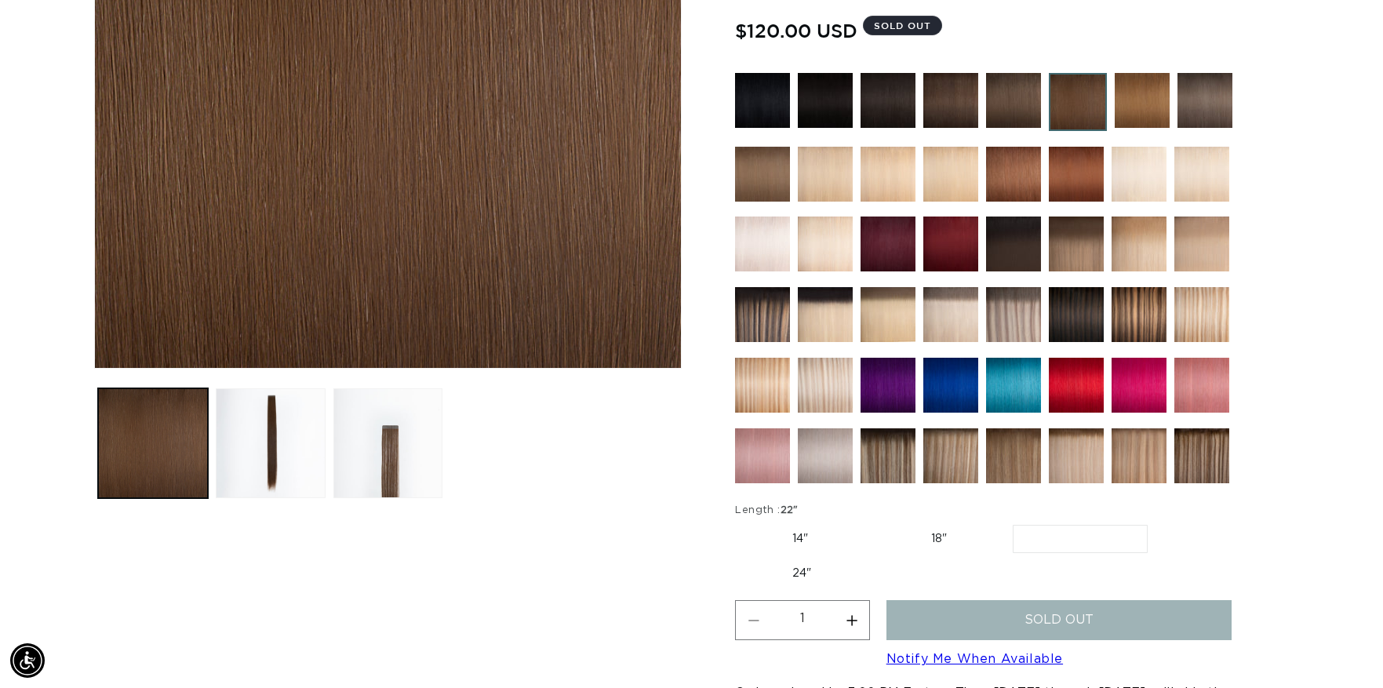
click at [1022, 376] on img at bounding box center [1013, 385] width 55 height 55
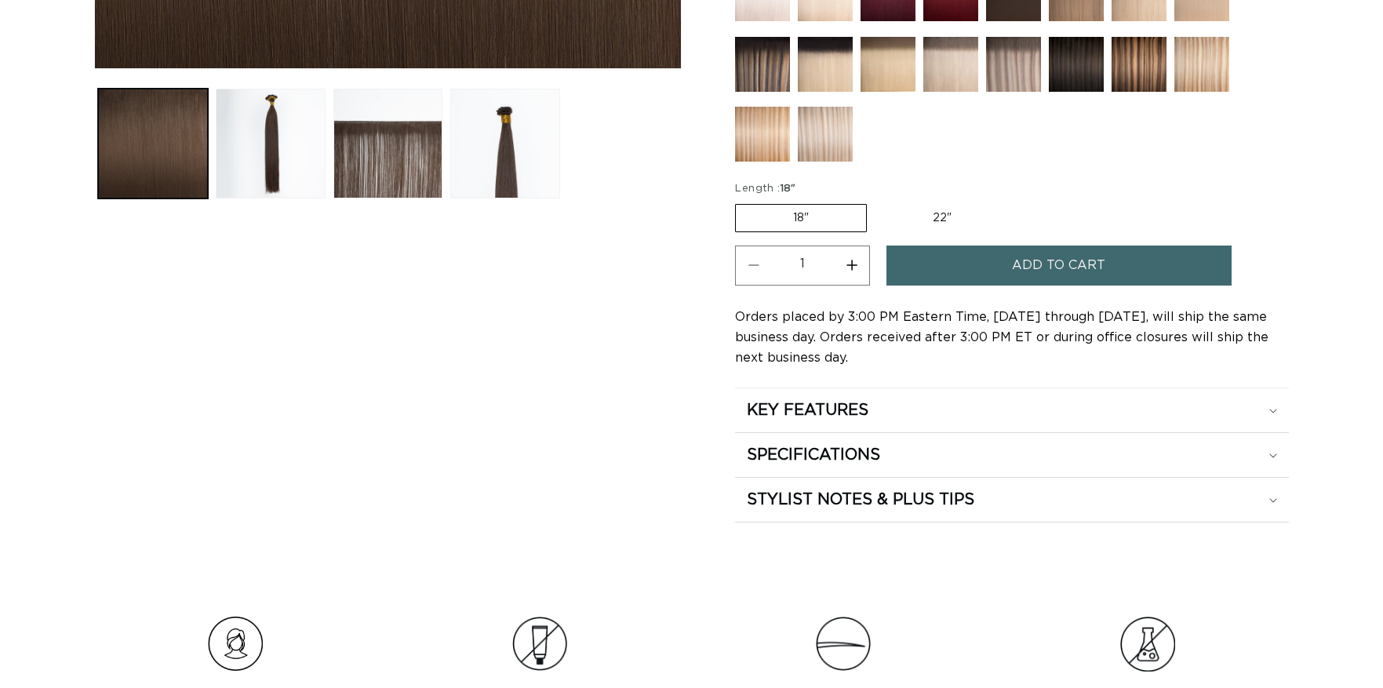
scroll to position [460, 0]
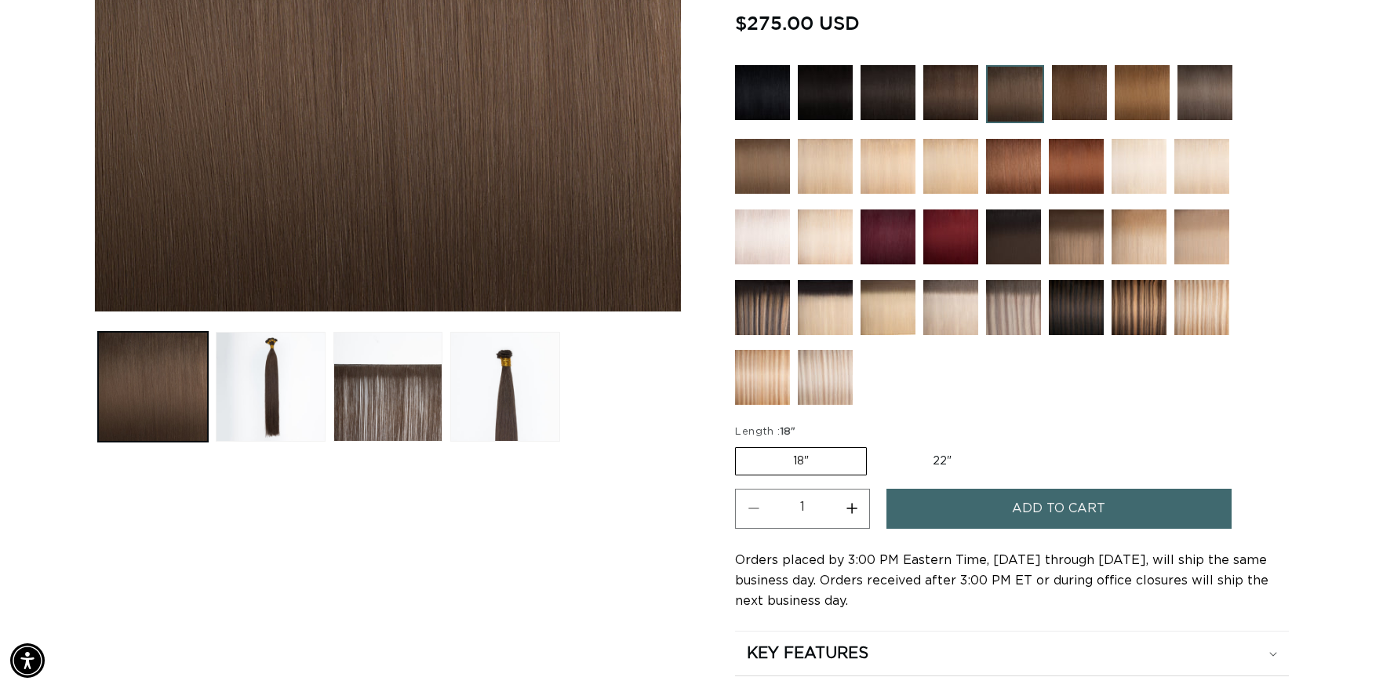
click at [934, 448] on label "22" Variant sold out or unavailable" at bounding box center [941, 461] width 133 height 27
click at [875, 444] on input "22" Variant sold out or unavailable" at bounding box center [874, 444] width 1 height 1
radio input "true"
